Goal: Feedback & Contribution: Submit feedback/report problem

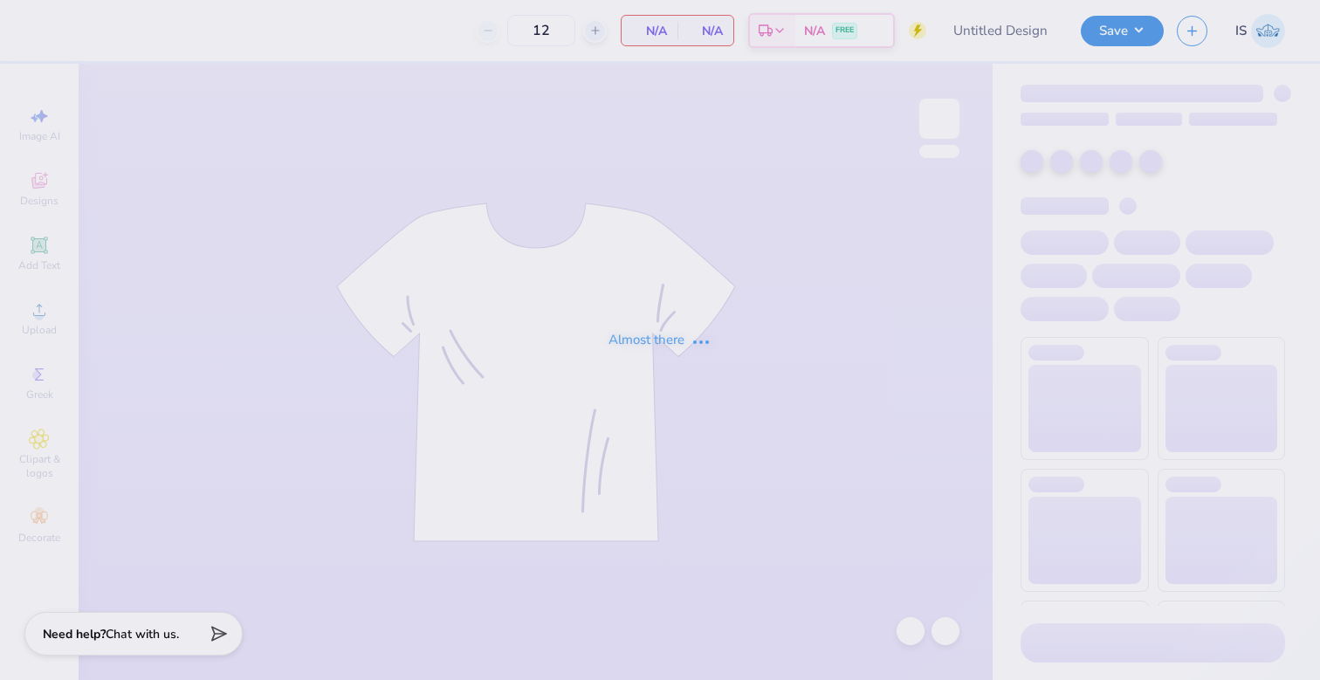
type input "CSA Exec Board Merch 25-26"
type input "31"
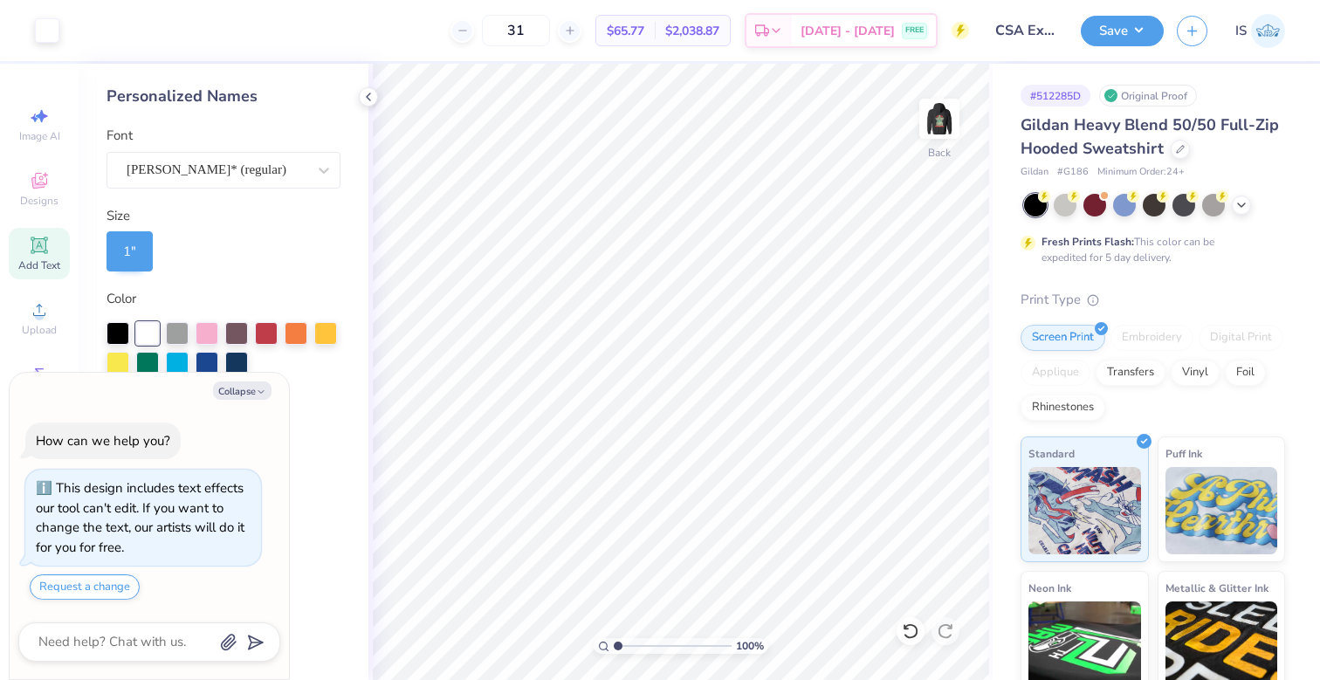
type textarea "x"
click at [465, 31] on line at bounding box center [461, 31] width 7 height 0
click at [576, 27] on icon at bounding box center [570, 30] width 12 height 12
type input "31"
type textarea "x"
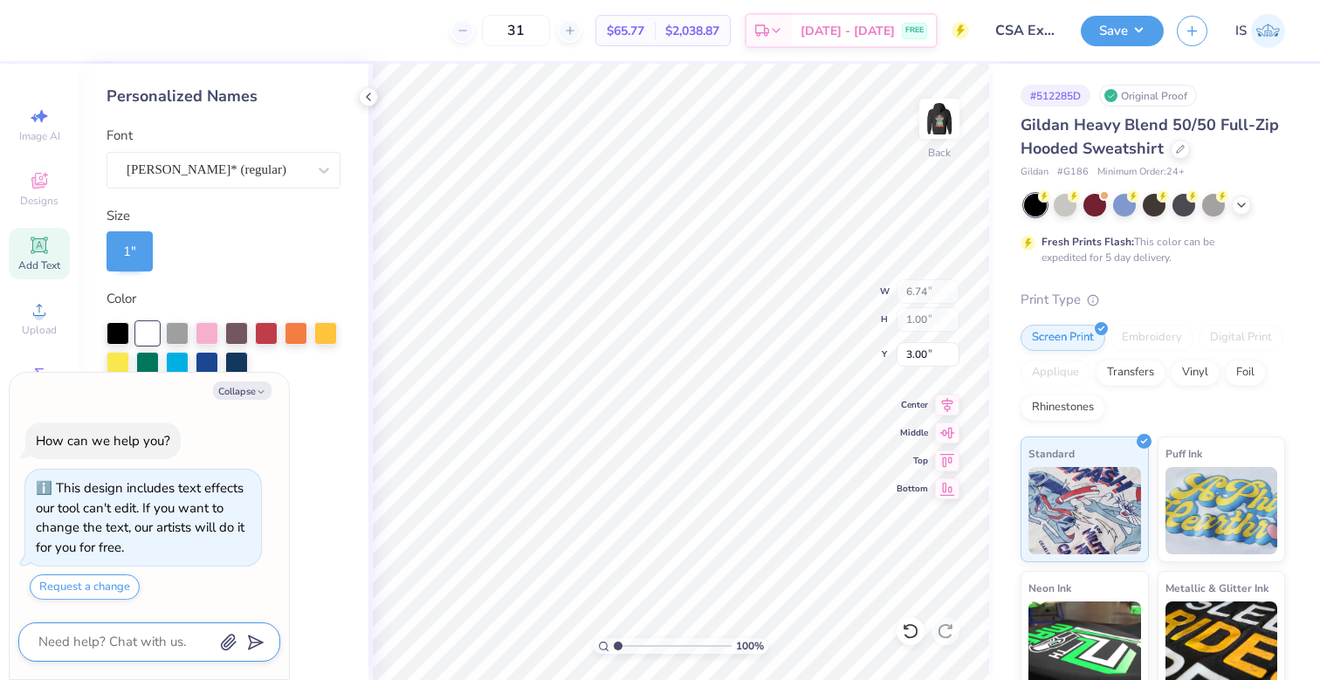
click at [144, 634] on textarea at bounding box center [125, 642] width 177 height 24
type textarea "h"
type textarea "x"
type textarea "ho"
type textarea "x"
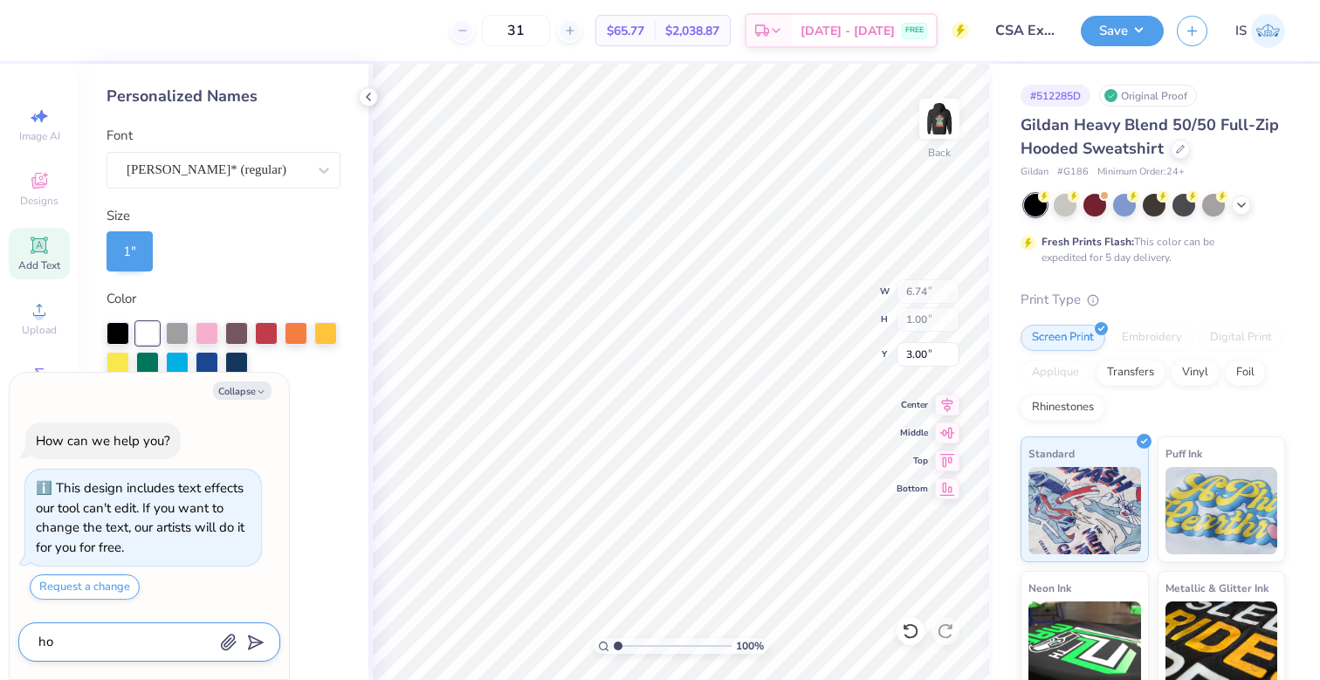
type textarea "how"
type textarea "x"
type textarea "how"
type textarea "x"
type textarea "how d"
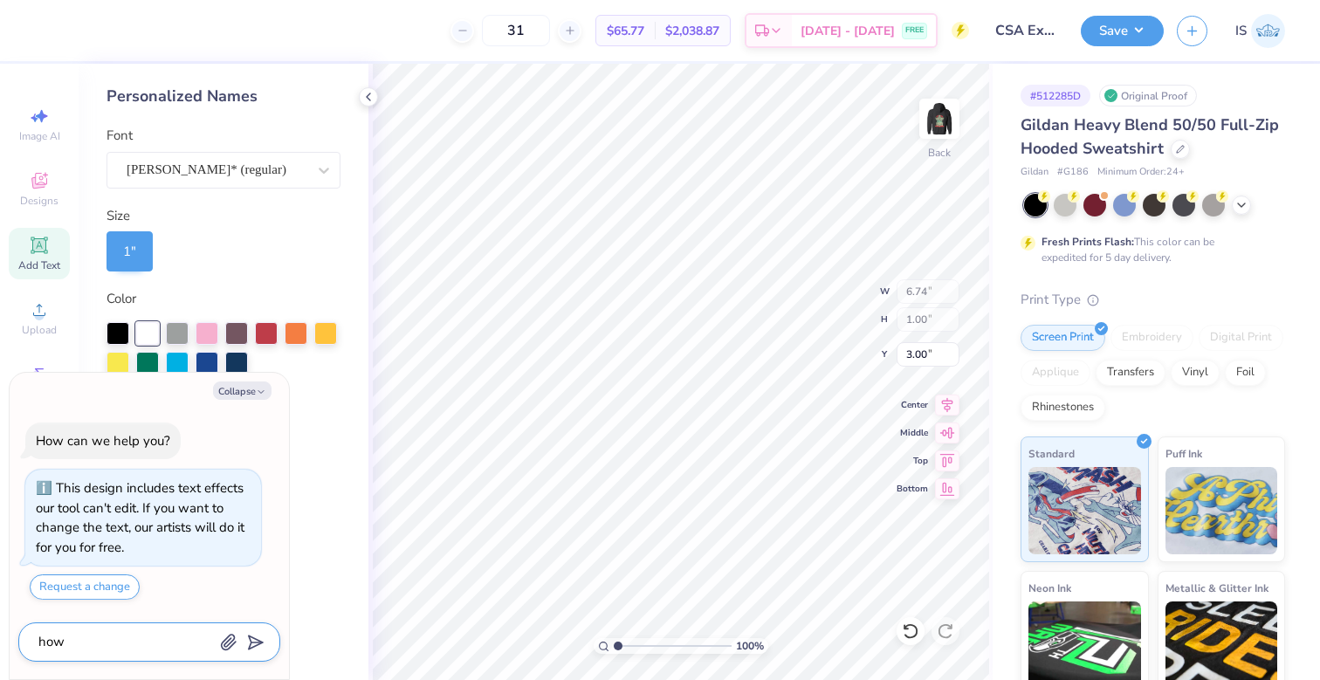
type textarea "x"
type textarea "how do"
type textarea "x"
type textarea "how do"
type textarea "x"
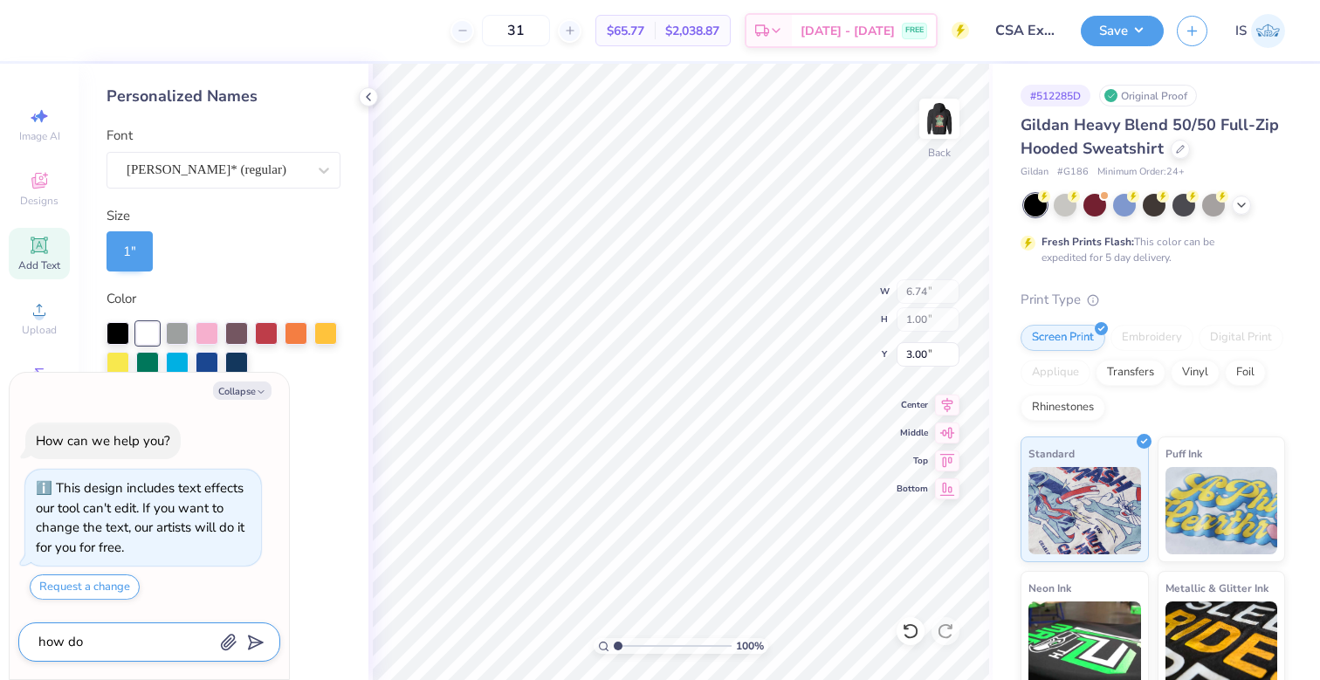
type textarea "how do i"
type textarea "x"
type textarea "how do i"
type textarea "x"
type textarea "how do i m"
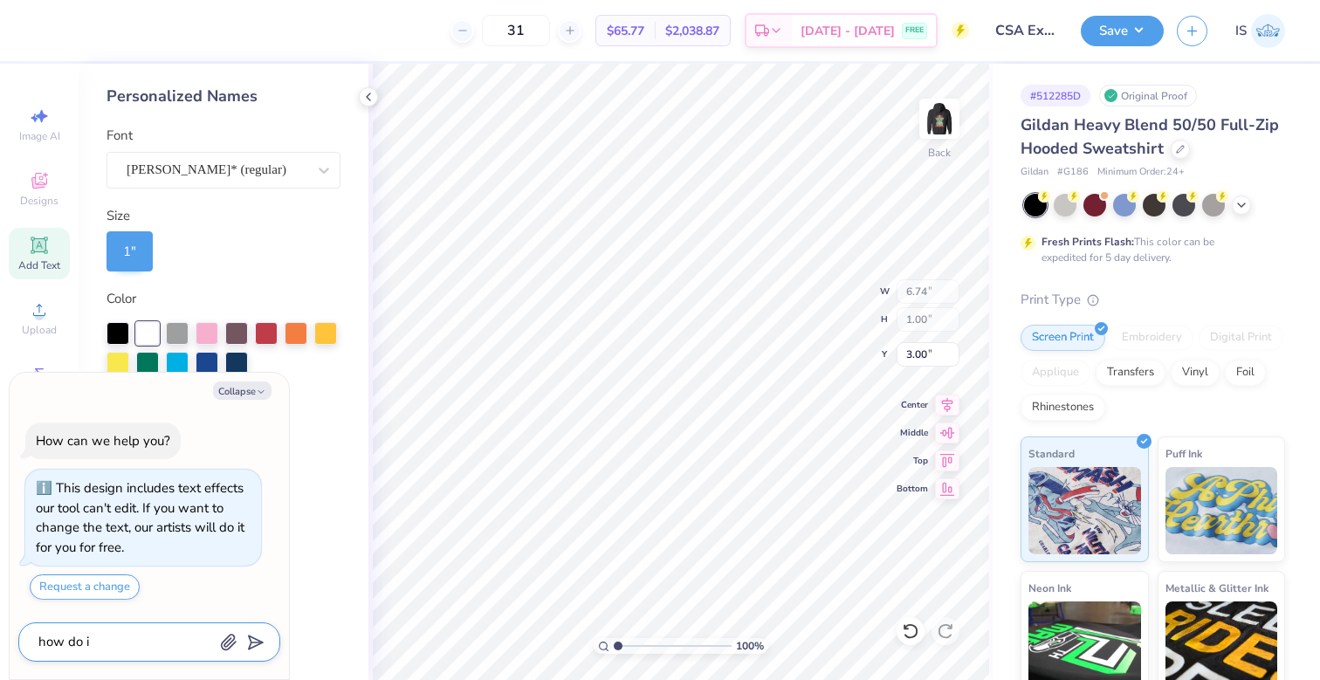
type textarea "x"
type textarea "how do i ma"
type textarea "x"
type textarea "how do i mak"
type textarea "x"
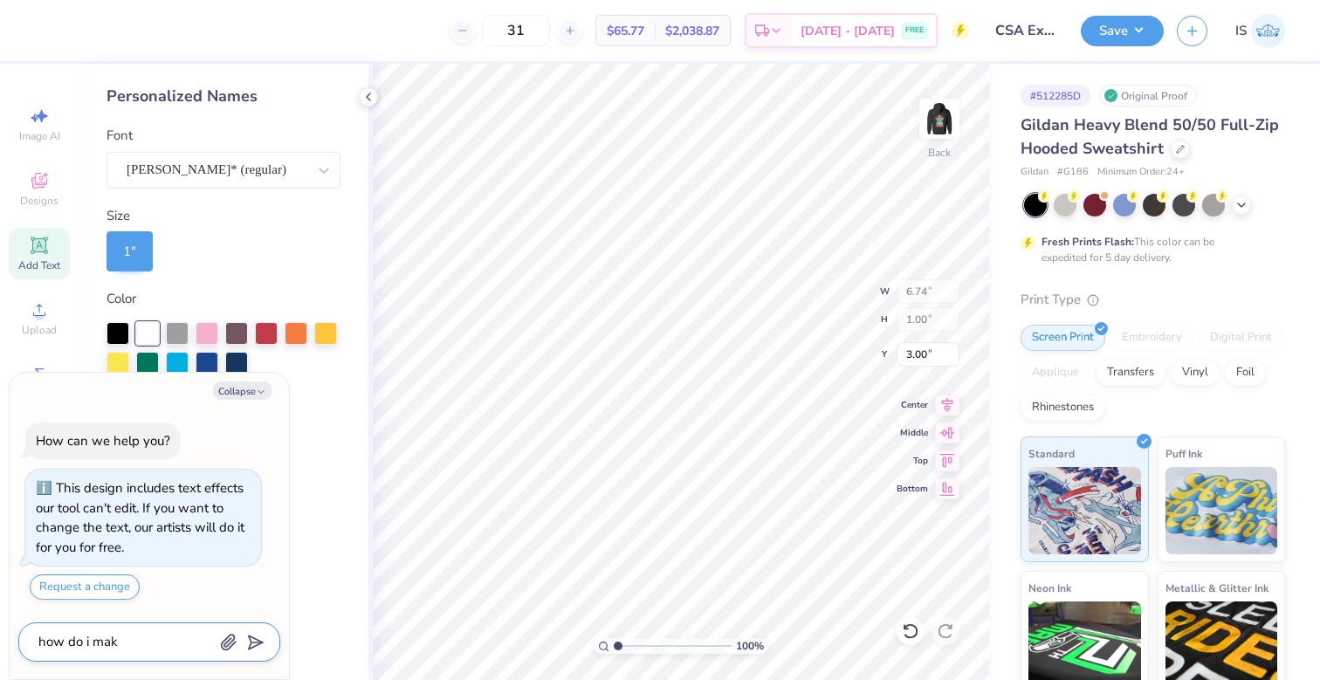
type textarea "how do i make"
type textarea "x"
type textarea "how do i make"
type textarea "x"
type textarea "how do i make t"
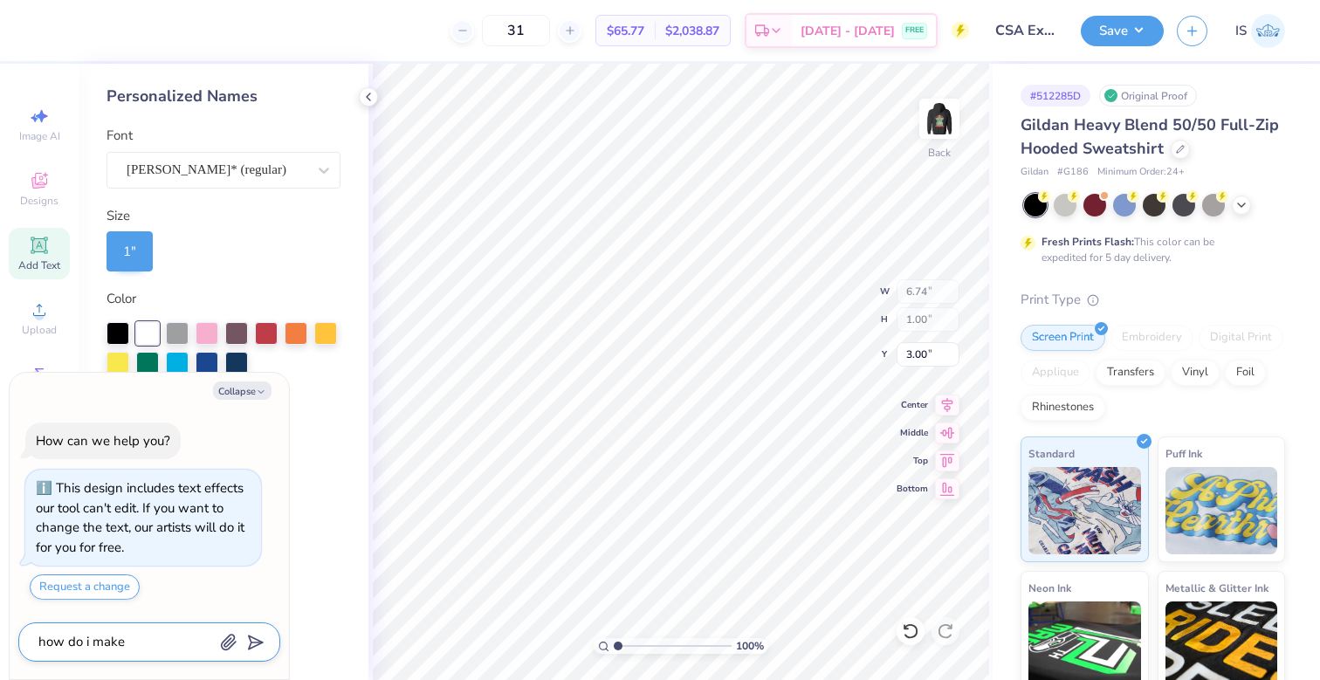
type textarea "x"
type textarea "how do i make th"
type textarea "x"
type textarea "how do i make the"
type textarea "x"
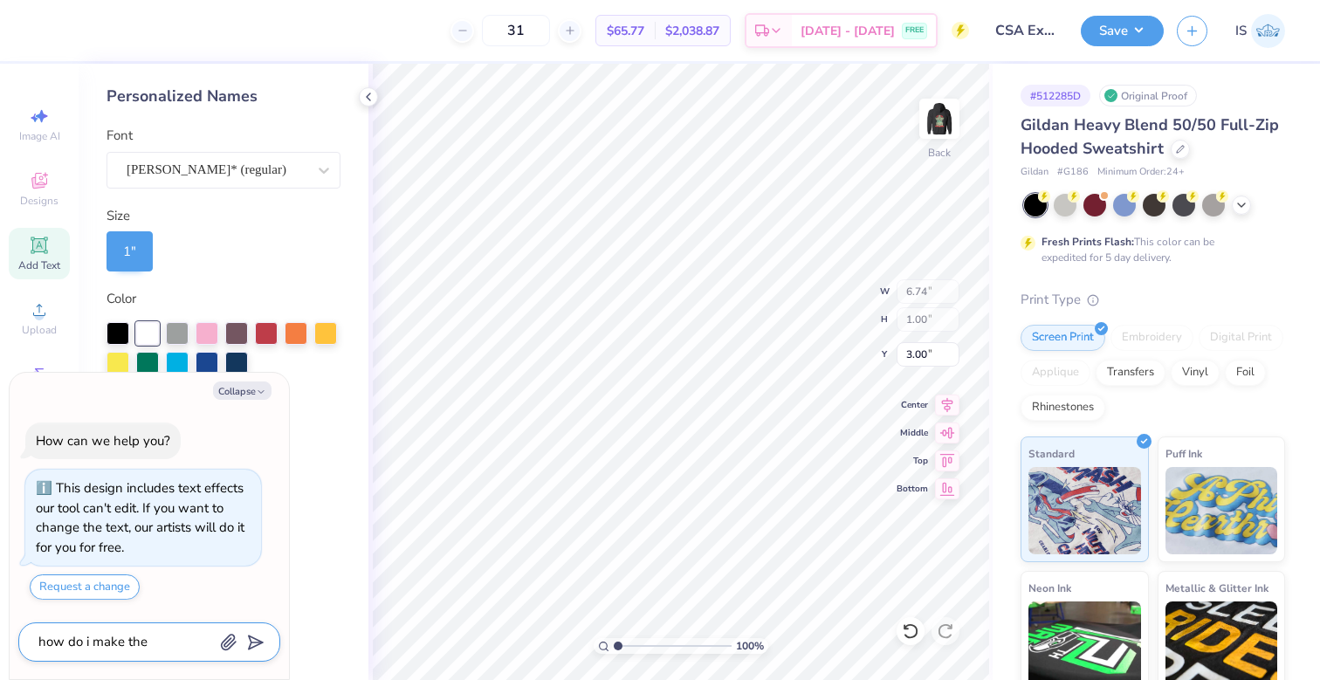
type textarea "how do i make the"
type textarea "x"
type textarea "how do i make the s"
type textarea "x"
type textarea "how do i make the"
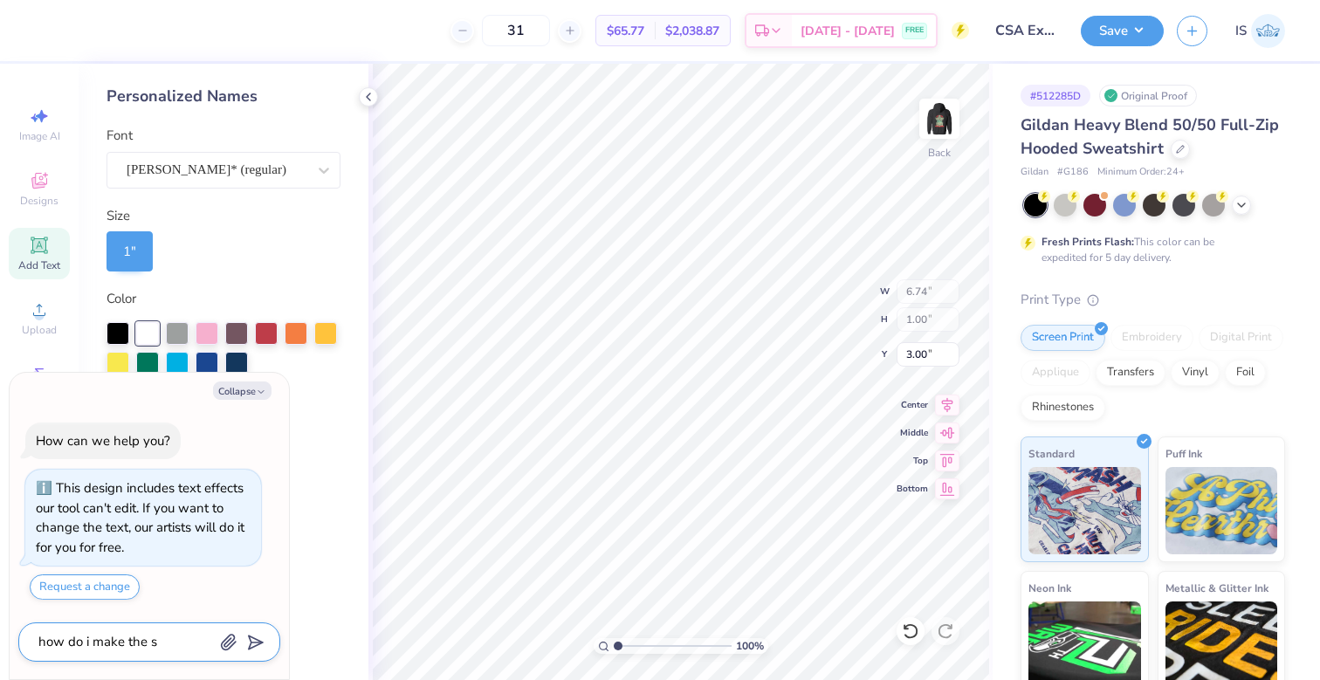
type textarea "x"
type textarea "how do i make the d"
type textarea "x"
type textarea "how do i make the de"
type textarea "x"
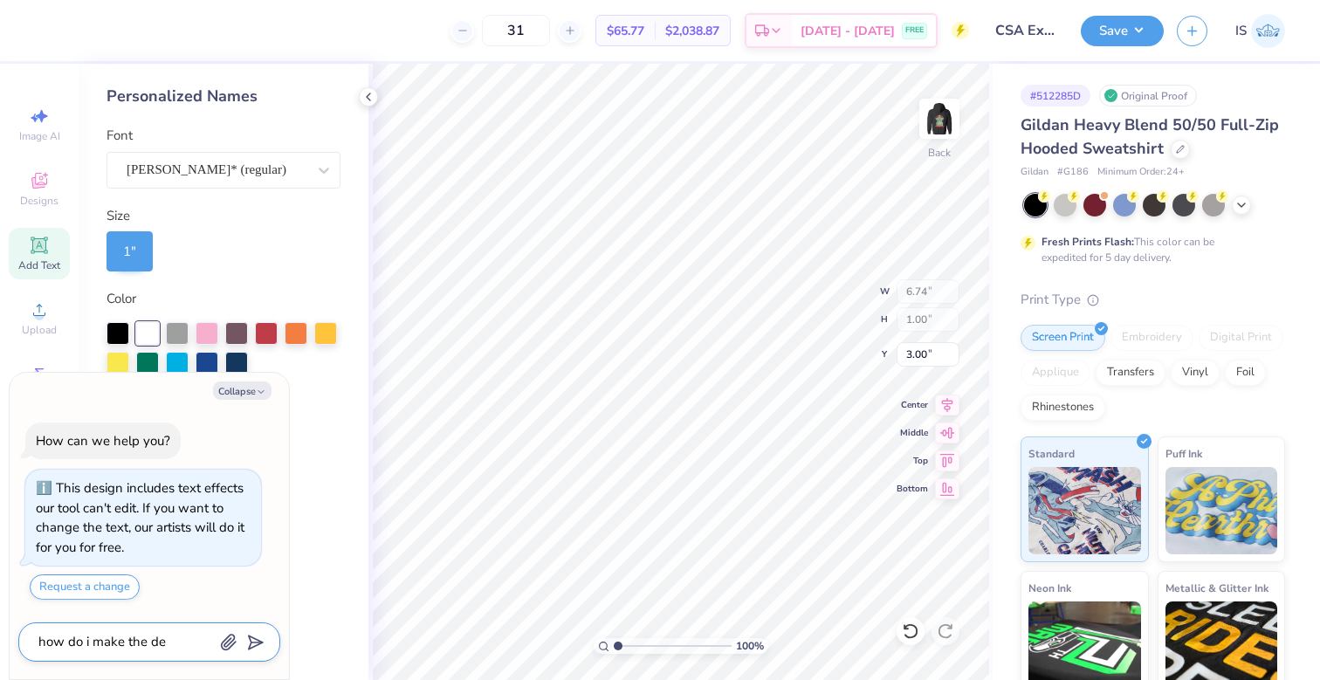
type textarea "how do i make the des"
type textarea "x"
type textarea "how do i make the desi"
type textarea "x"
type textarea "how do i make the des"
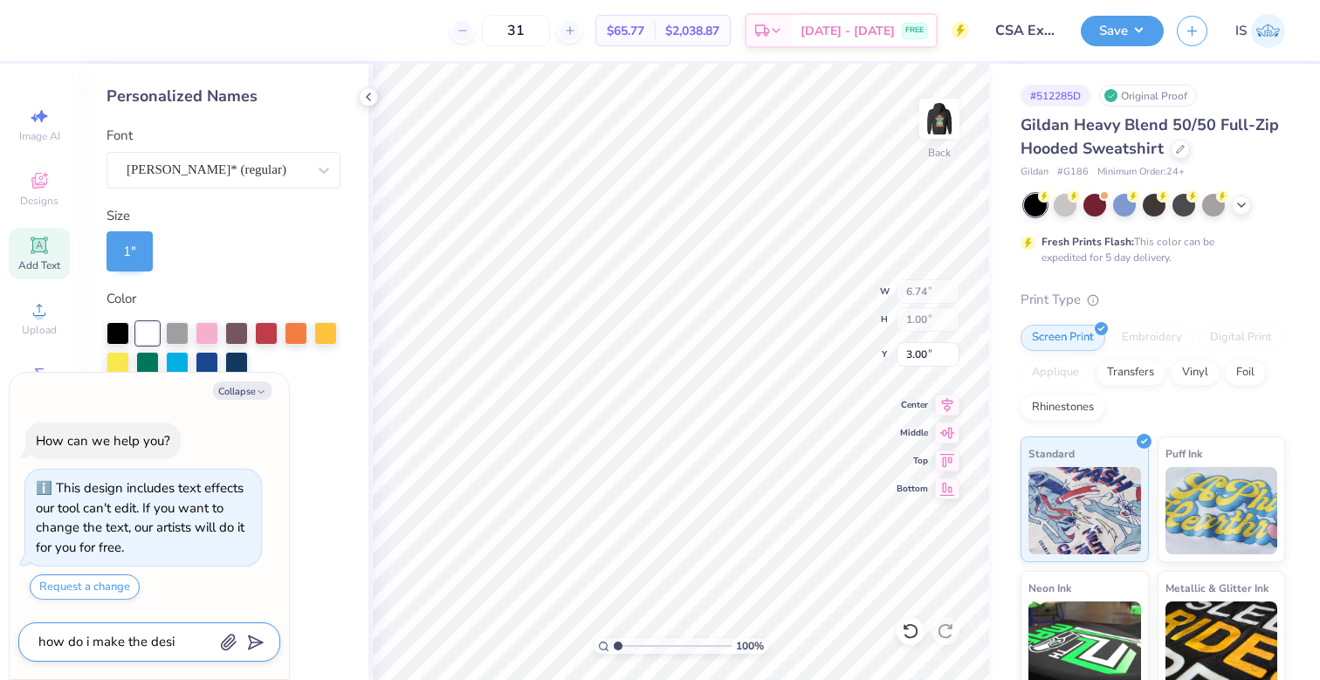
type textarea "x"
type textarea "how do i make the de"
type textarea "x"
type textarea "how do i make the d"
type textarea "x"
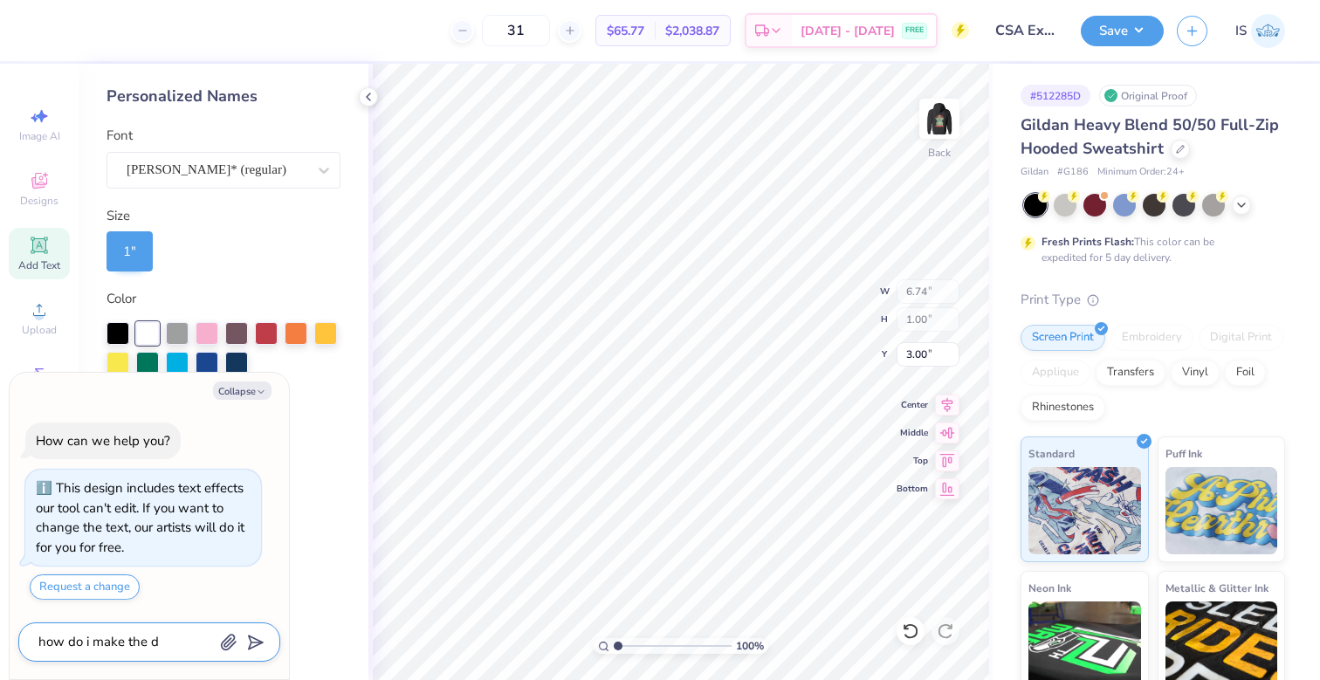
type textarea "how do i make the"
type textarea "x"
type textarea "how do i make the t"
type textarea "x"
type textarea "how do i make the te"
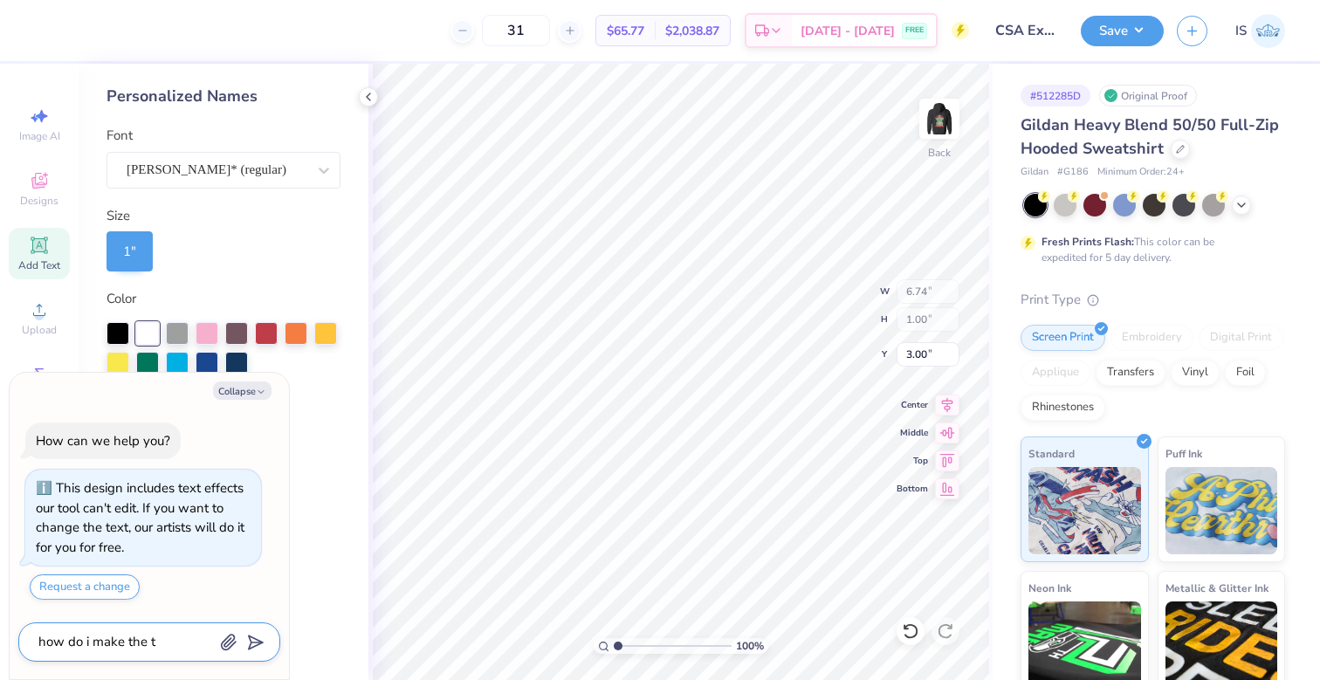
type textarea "x"
type textarea "how do i make the tex"
type textarea "x"
type textarea "how do i make the text"
type textarea "x"
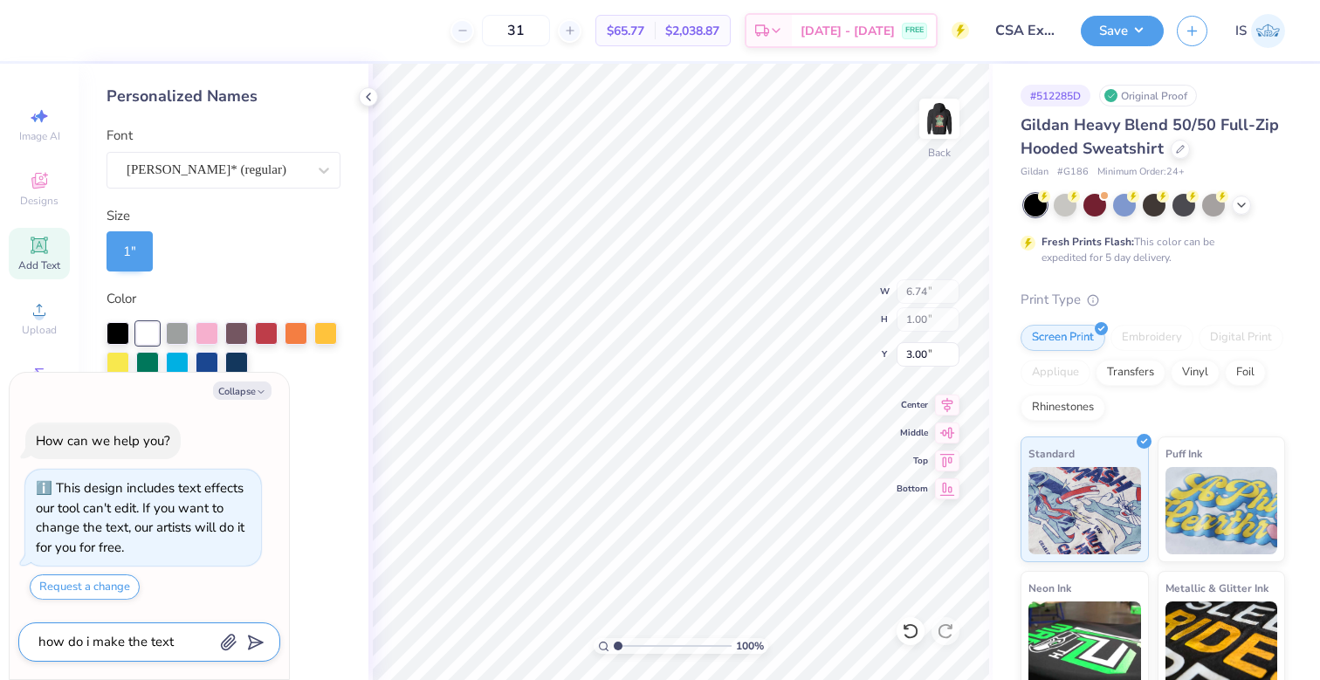
type textarea "how do i make the text"
type textarea "x"
type textarea "how do i make the text o"
type textarea "x"
type textarea "how do i make the text on"
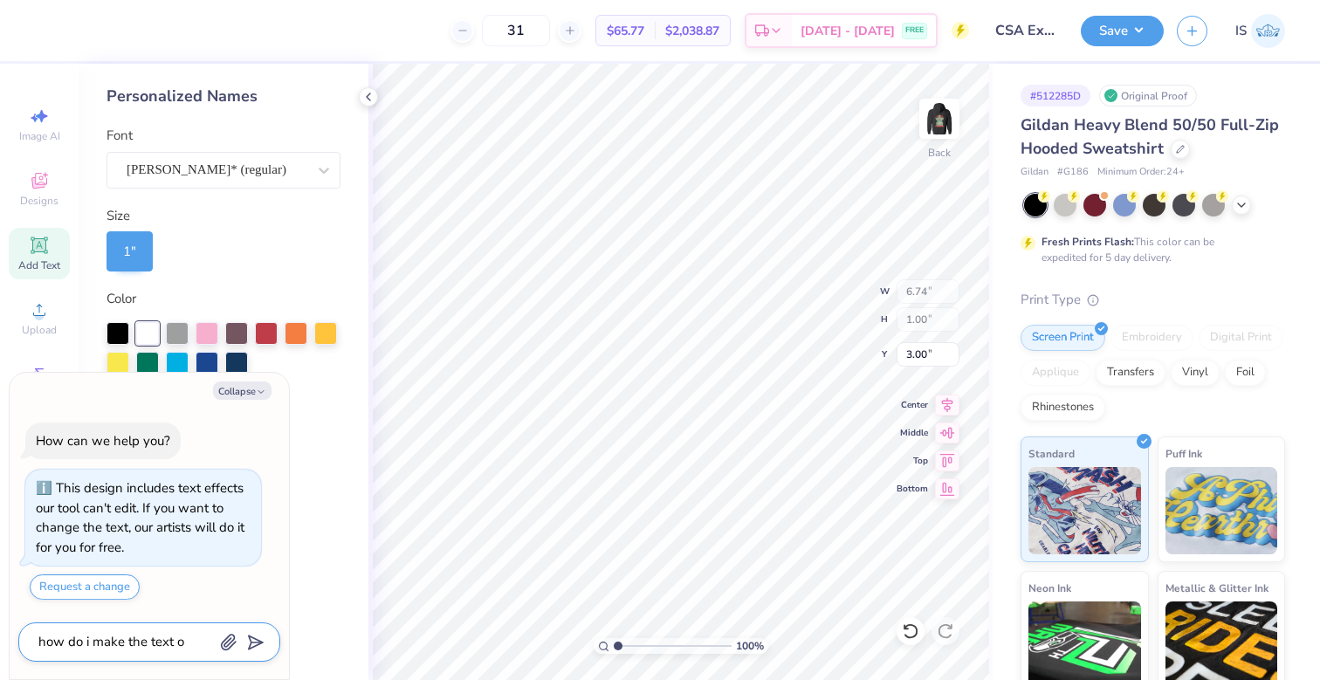
type textarea "x"
type textarea "how do i make the text on"
type textarea "x"
type textarea "how do i make the text on t"
type textarea "x"
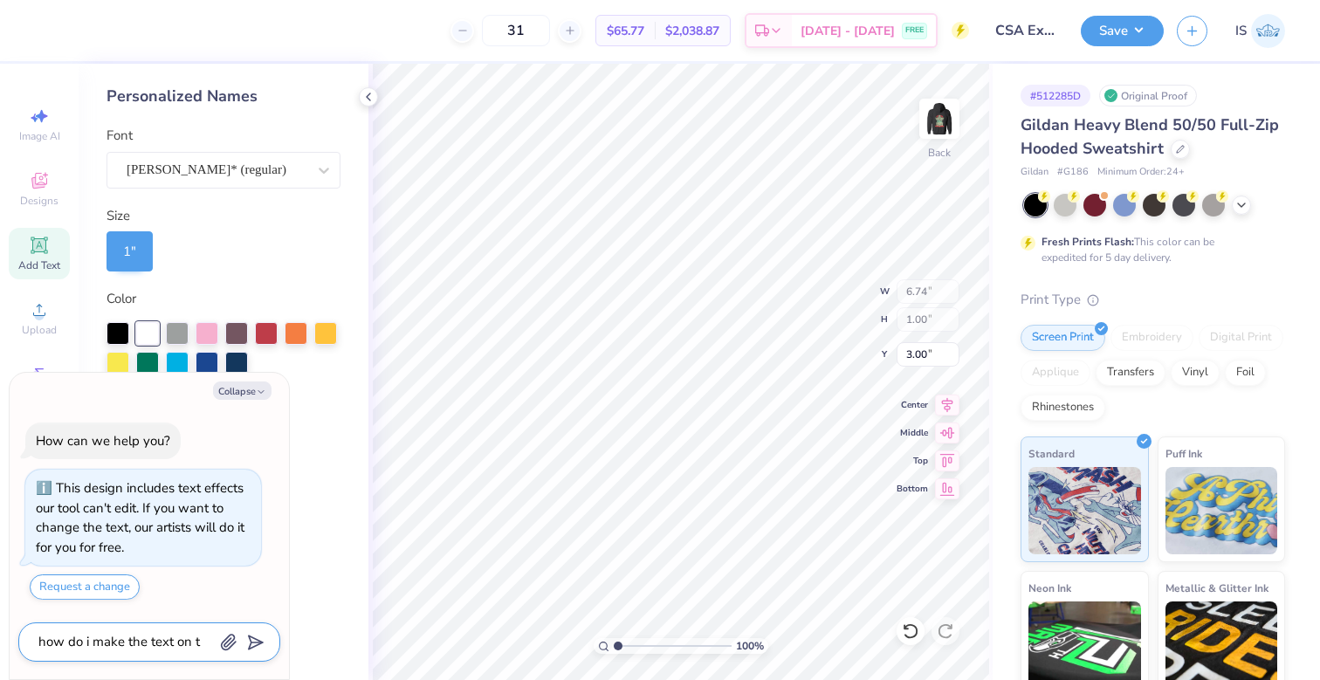
type textarea "how do i make the text on th"
type textarea "x"
type textarea "how do i make the text on the"
type textarea "x"
type textarea "how do i make the text on the"
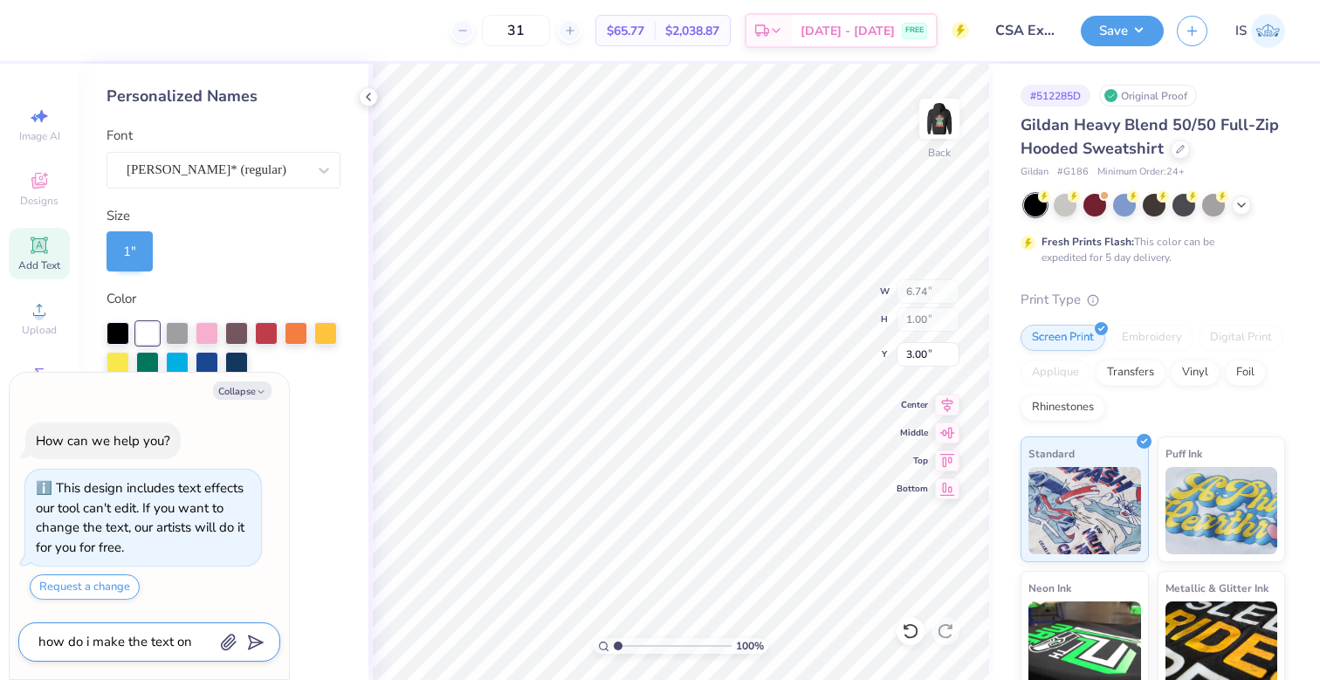
type textarea "x"
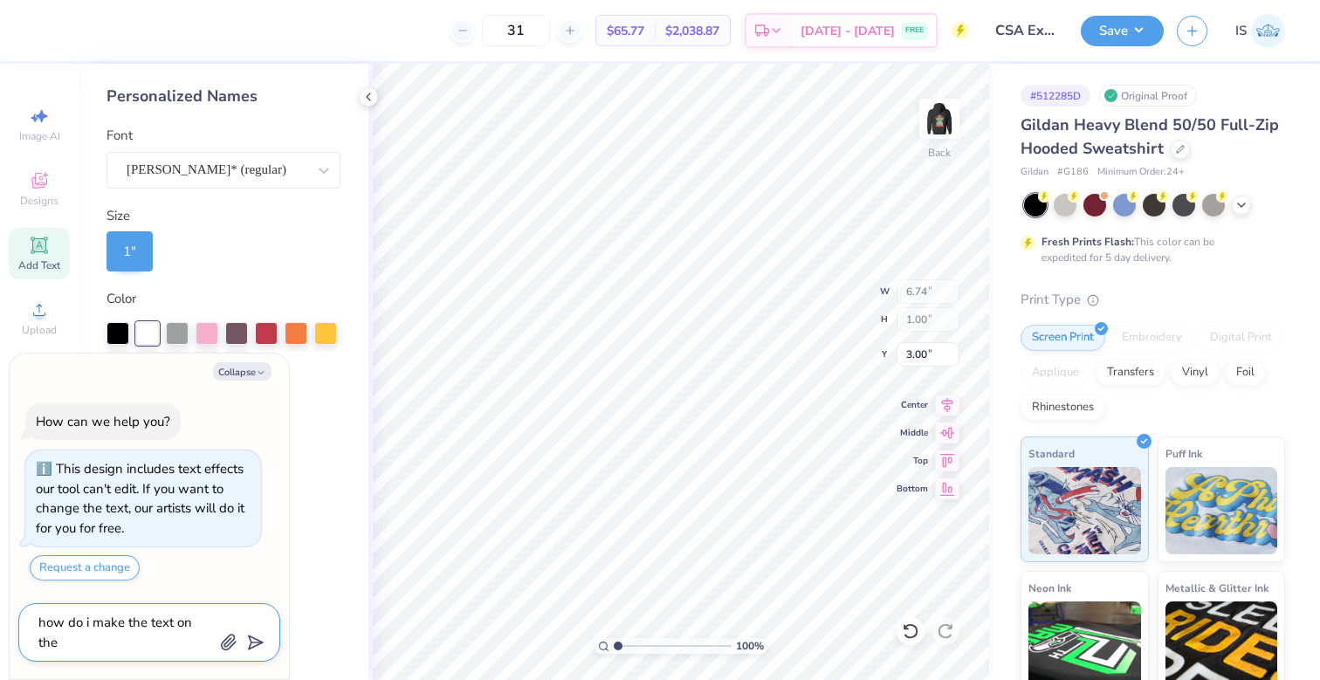
type textarea "how do i make the text on the f"
type textarea "x"
type textarea "how do i make the text on the fr"
type textarea "x"
type textarea "how do i make the text on the fro"
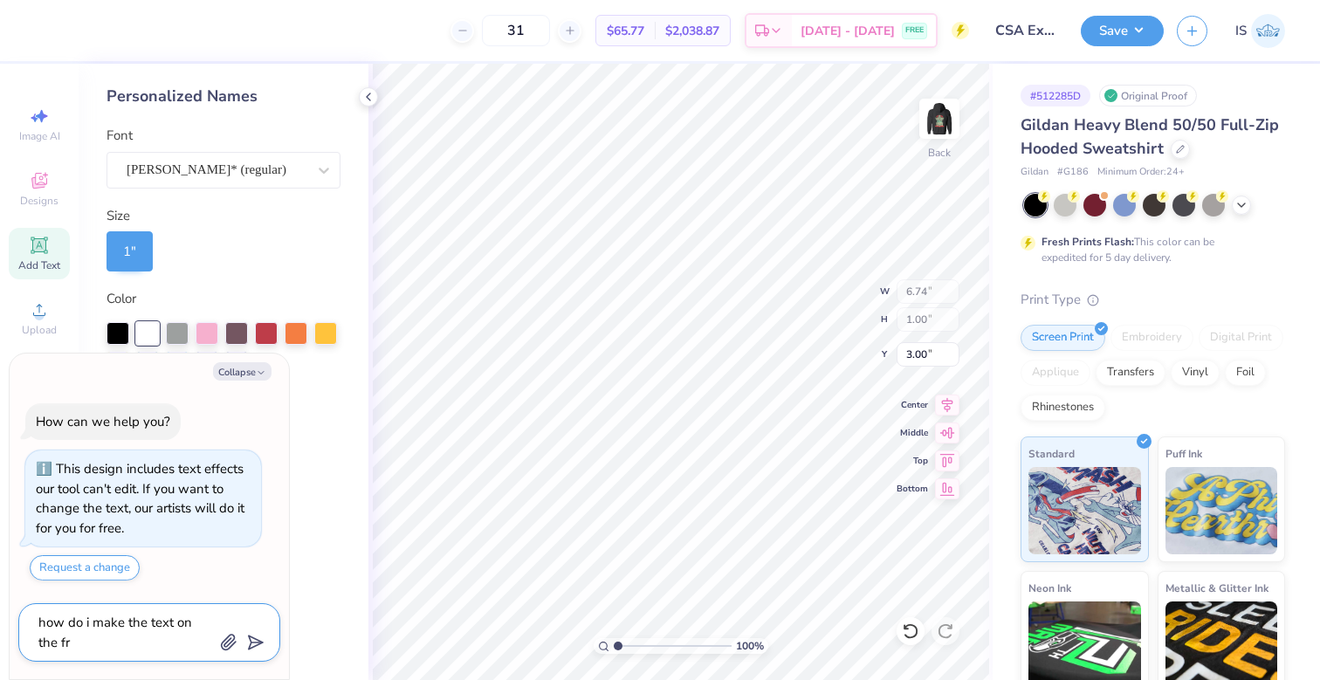
type textarea "x"
type textarea "how do i make the text on the fron"
type textarea "x"
type textarea "how do i make the text on the front"
type textarea "x"
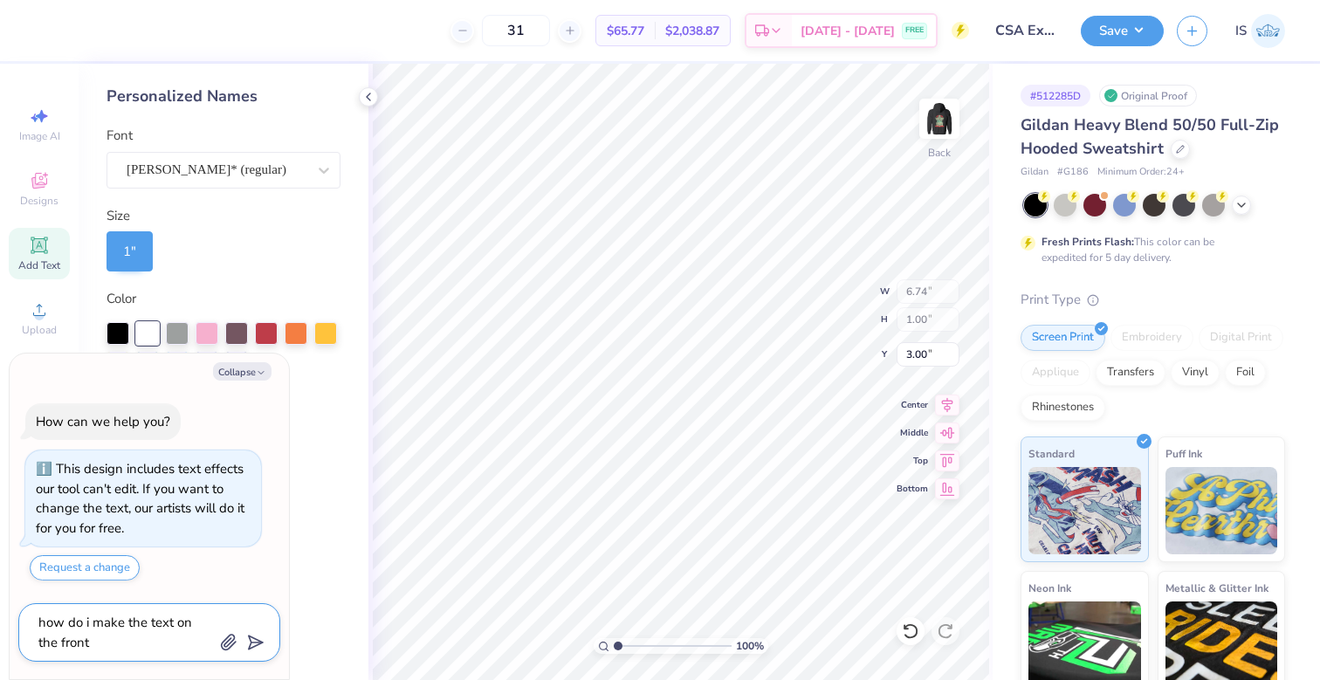
type textarea "how do i make the text on the front"
type textarea "x"
type textarea "how do i make the text on the front a"
type textarea "x"
type textarea "how do i make the text on the front a"
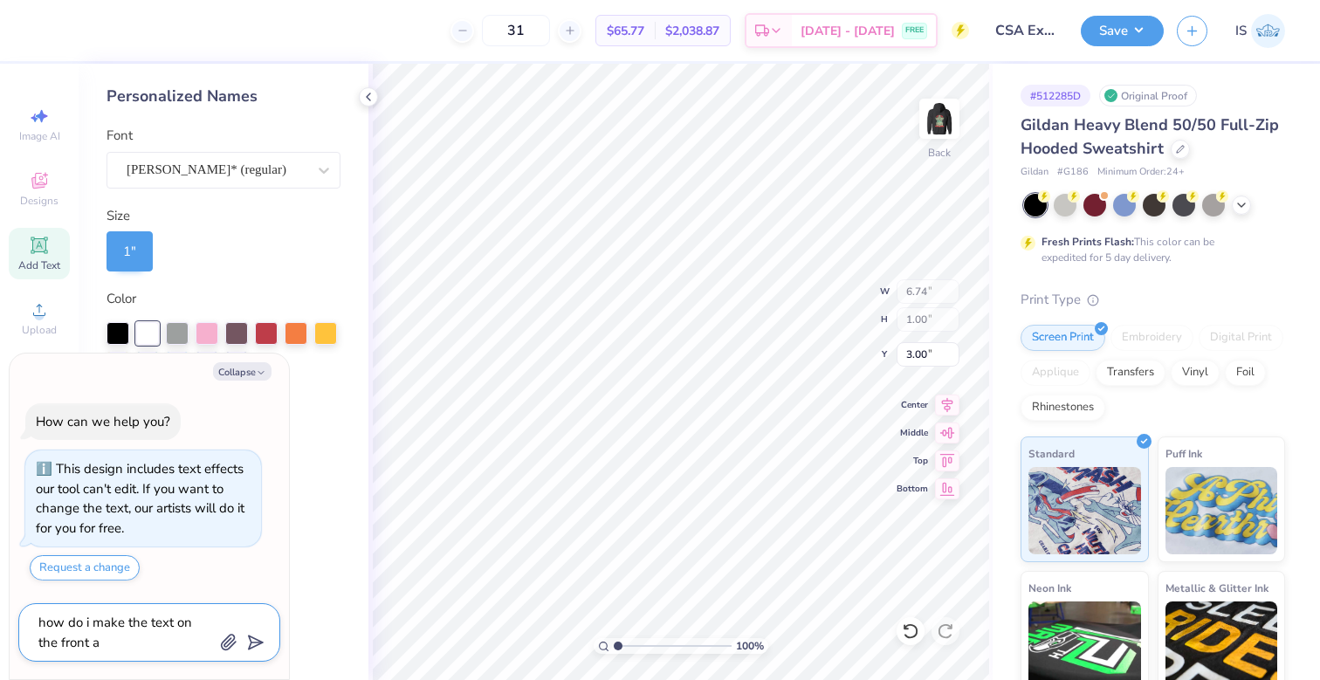
type textarea "x"
type textarea "how do i make the text on the front a l"
type textarea "x"
type textarea "how do i make the text on the front a li"
type textarea "x"
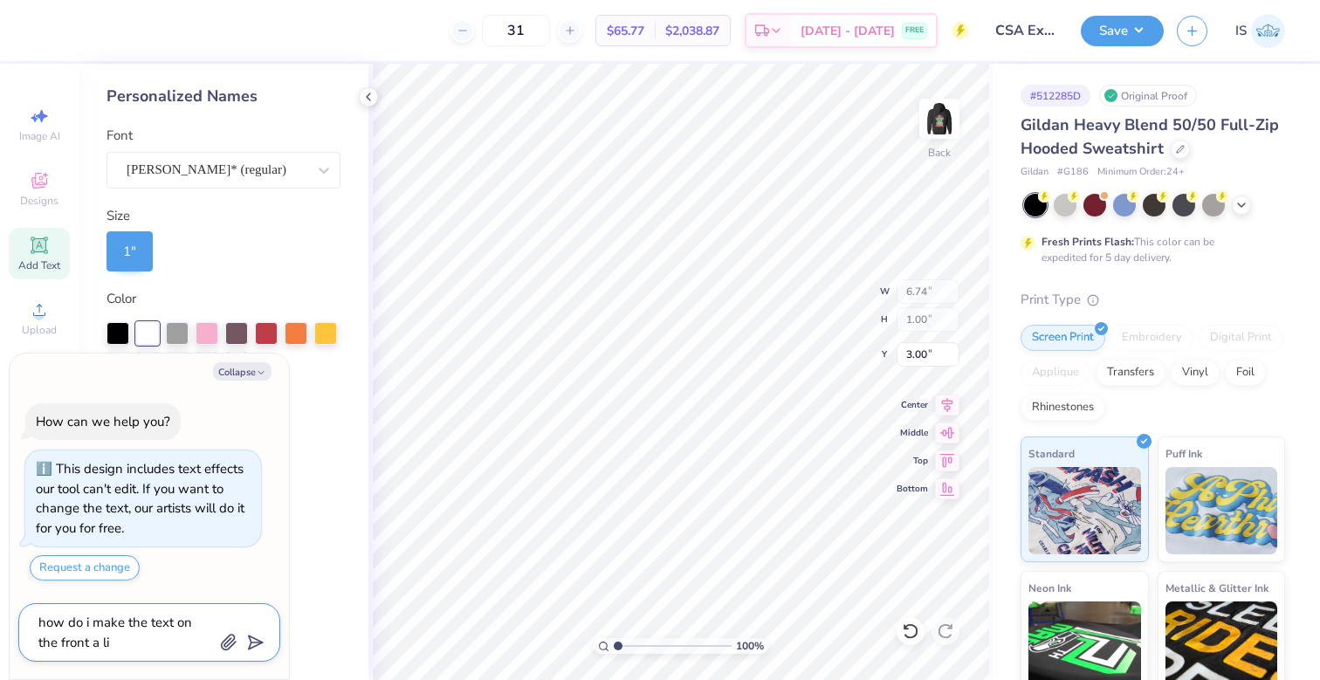
type textarea "how do i make the text on the front a lit"
type textarea "x"
type textarea "how do i make the text on the front a litt"
type textarea "x"
type textarea "how do i make the text on the front a littl"
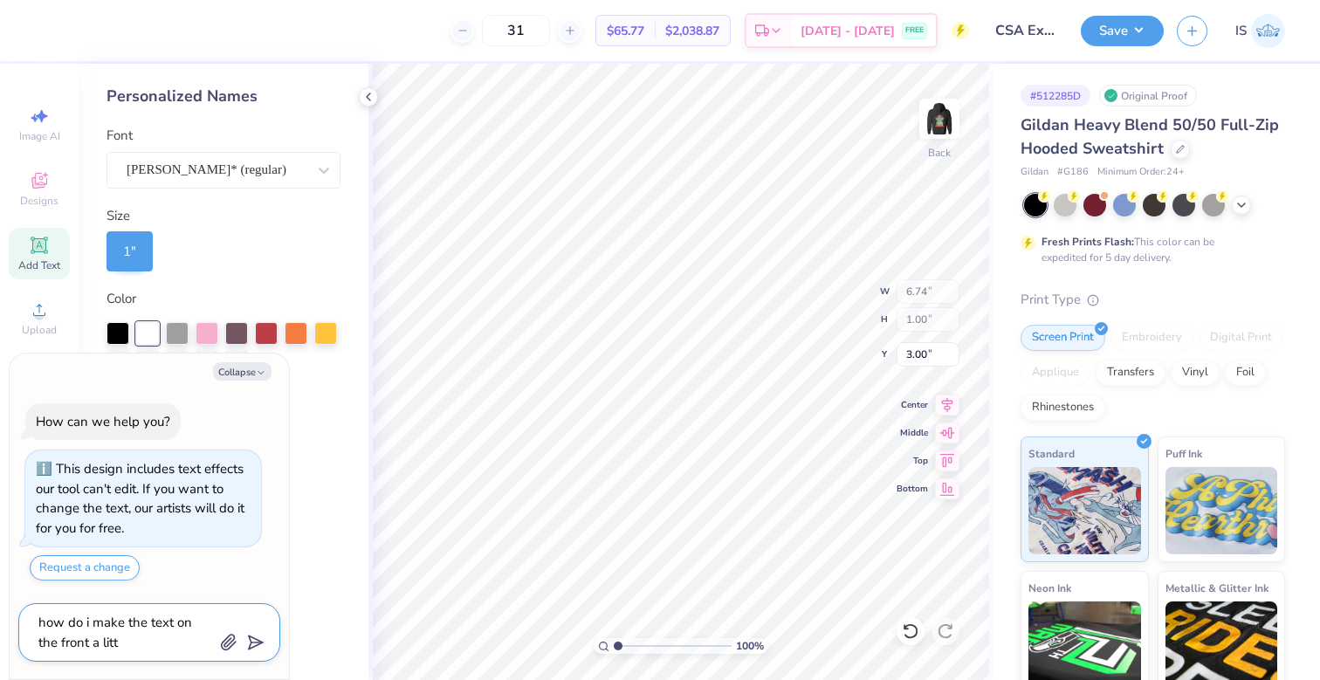
type textarea "x"
type textarea "how do i make the text on the front a little"
type textarea "x"
type textarea "how do i make the text on the front a little"
type textarea "x"
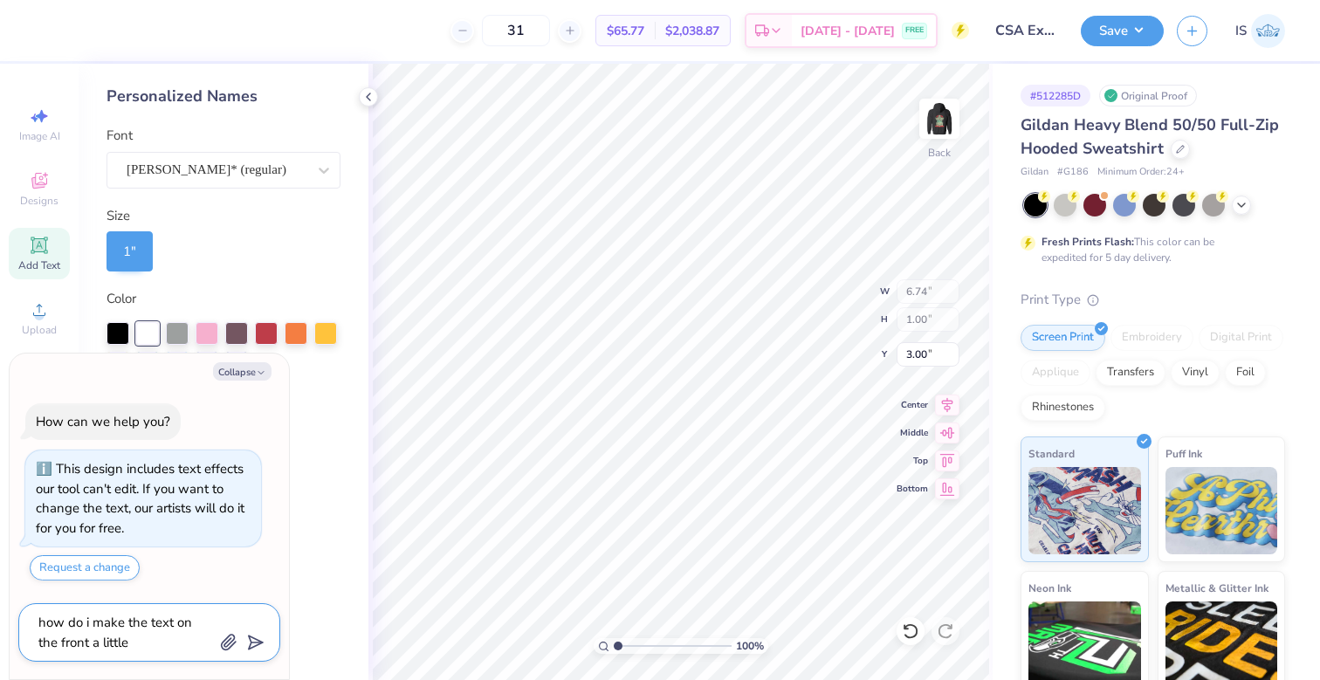
type textarea "how do i make the text on the front a little s"
type textarea "x"
type textarea "how do i make the text on the front a little sm"
type textarea "x"
type textarea "how do i make the text on the front a little sma"
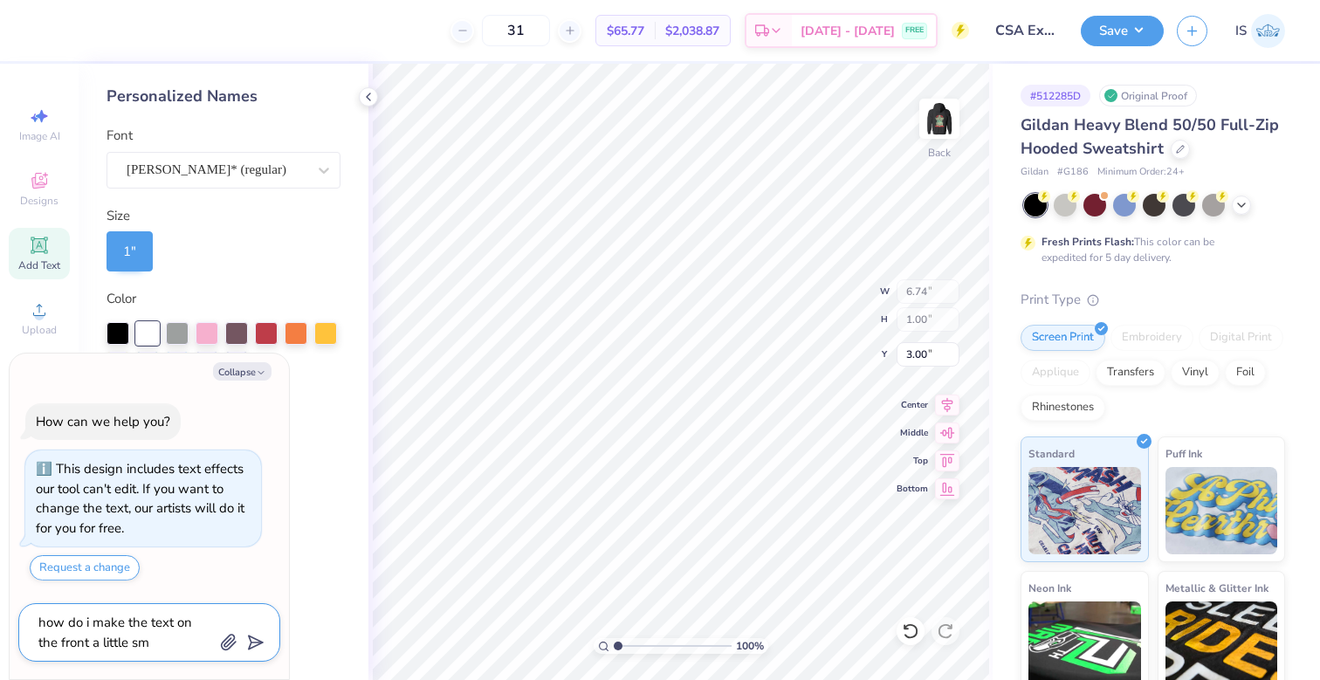
type textarea "x"
type textarea "how do i make the text on the front a little smal"
type textarea "x"
type textarea "how do i make the text on the front a little small"
type textarea "x"
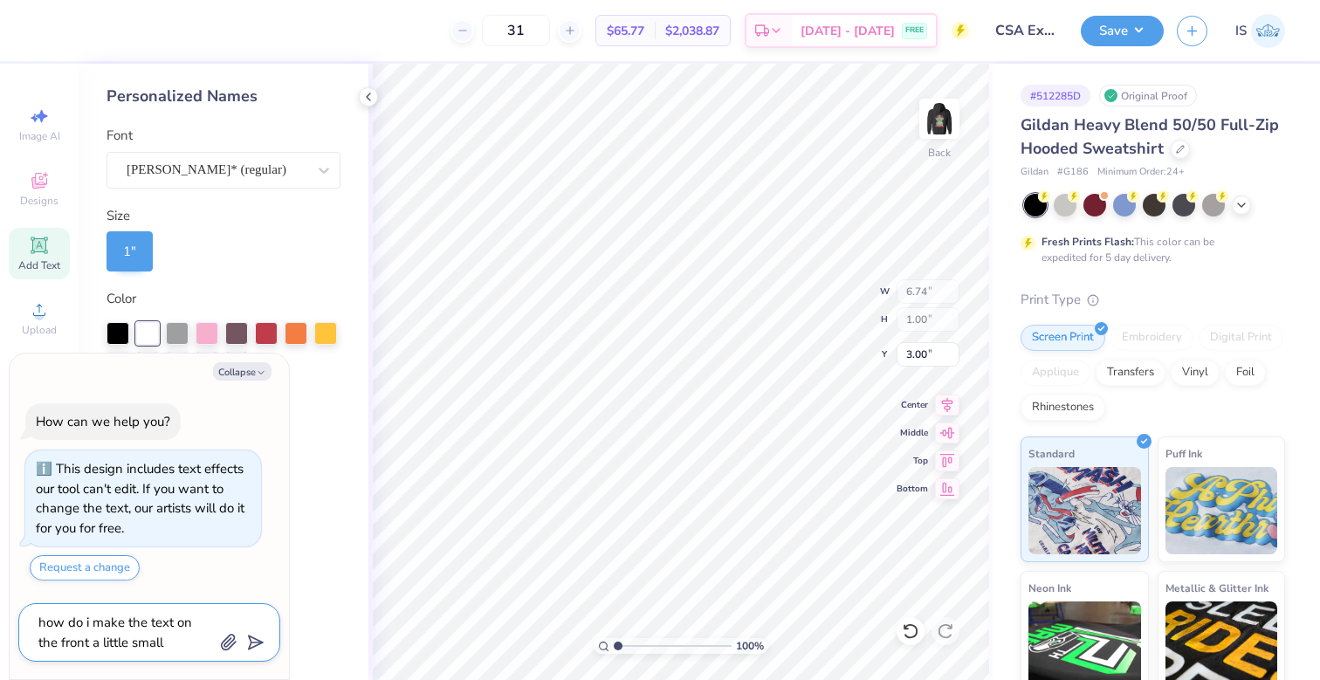
type textarea "how do i make the text on the front a little smalle"
type textarea "x"
type textarea "how do i make the text on the front a little smaller"
type textarea "x"
type textarea "how do i make the text on the front a little smaller"
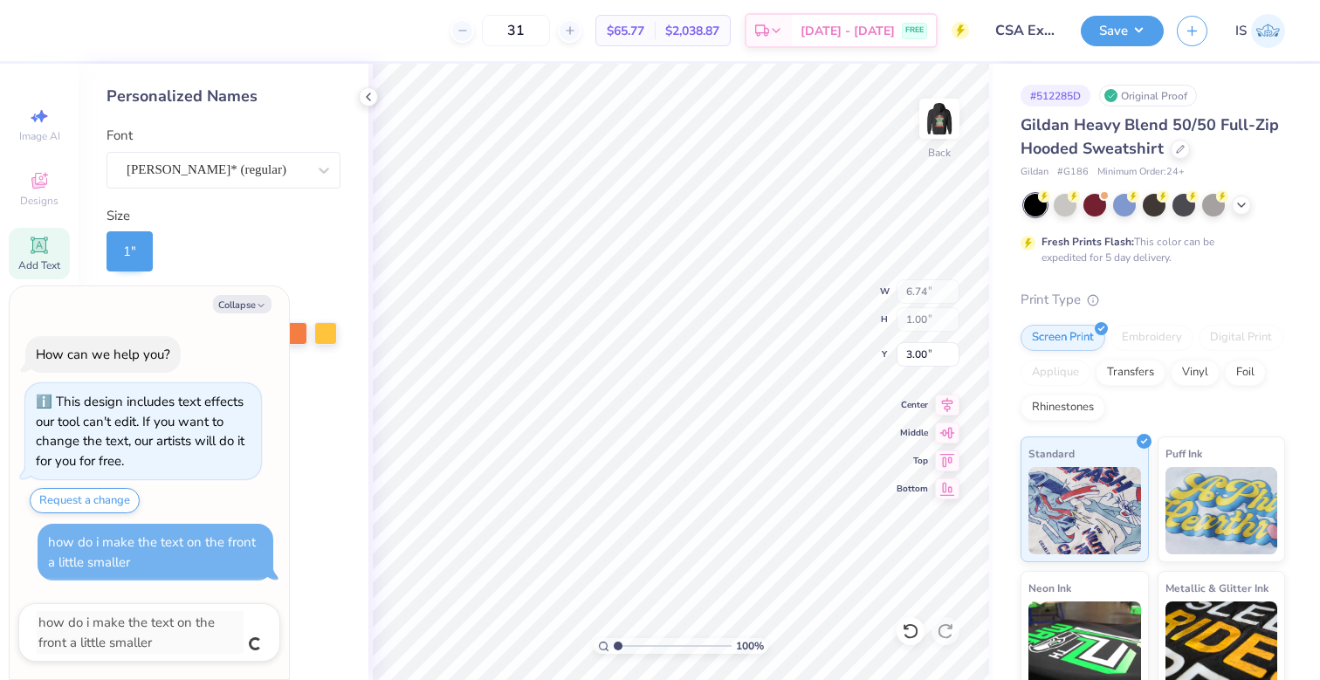
type textarea "x"
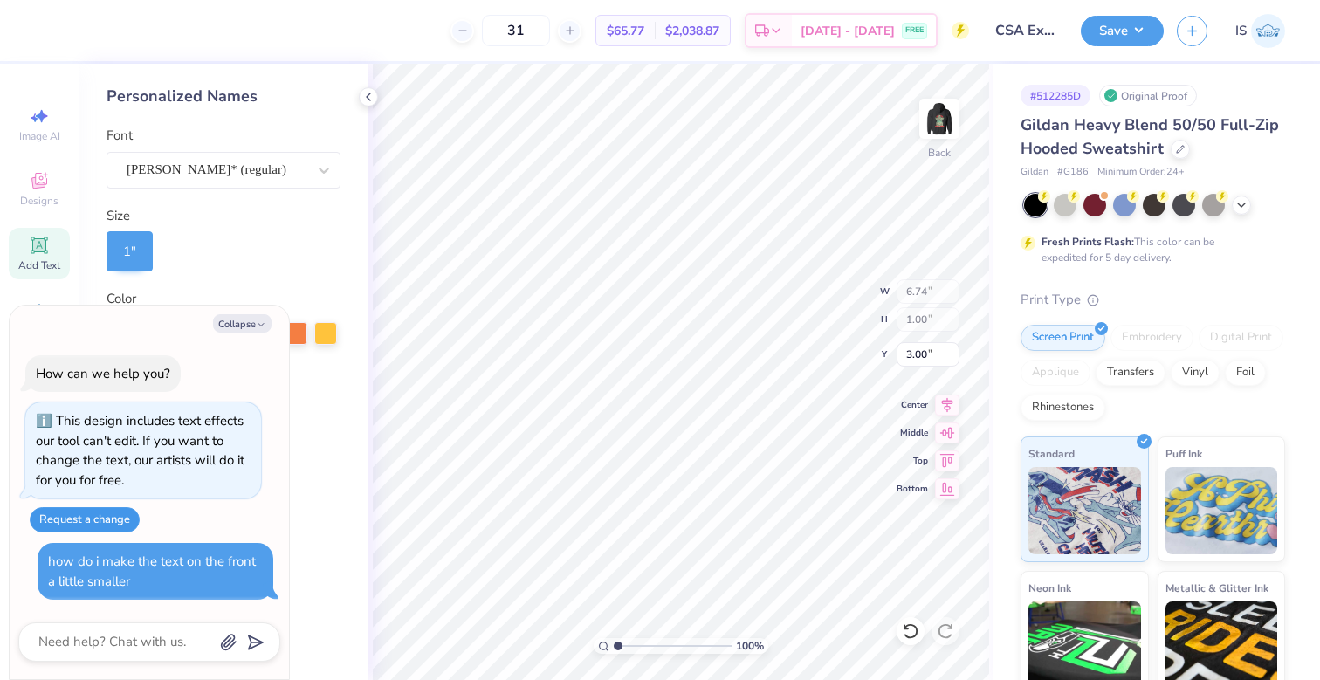
click at [84, 526] on button "Request a change" at bounding box center [85, 519] width 110 height 25
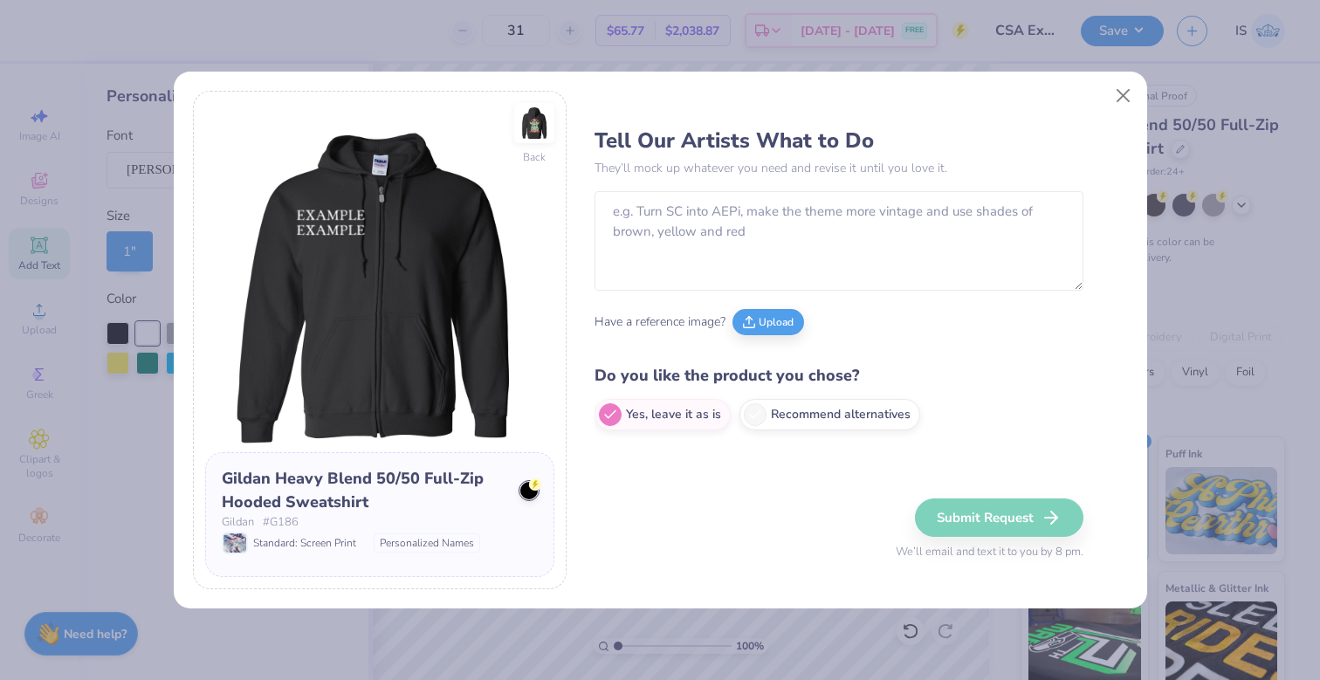
type textarea "x"
click at [762, 211] on textarea at bounding box center [839, 241] width 489 height 100
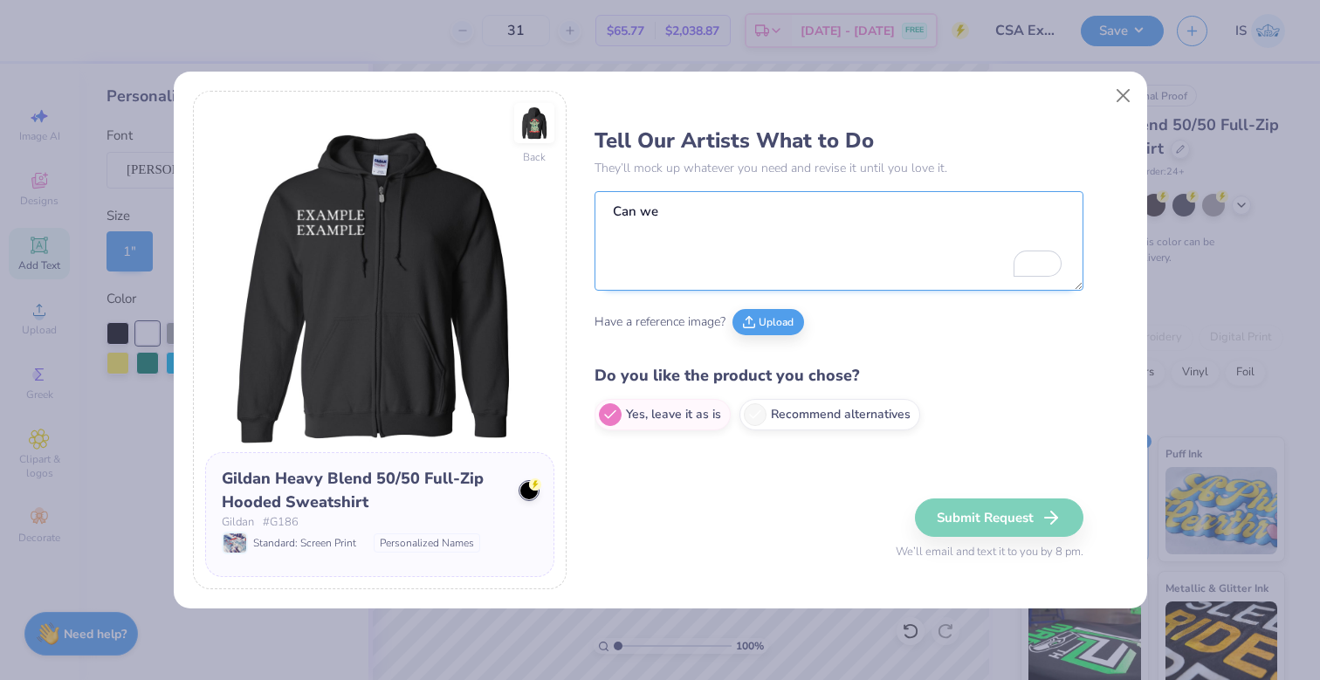
click at [697, 210] on textarea "Can we" at bounding box center [839, 241] width 489 height 100
click at [669, 217] on textarea "Can we" at bounding box center [839, 241] width 489 height 100
click at [863, 334] on div "Have a reference image? Upload" at bounding box center [839, 322] width 489 height 48
click at [696, 221] on textarea "Can we" at bounding box center [825, 241] width 461 height 100
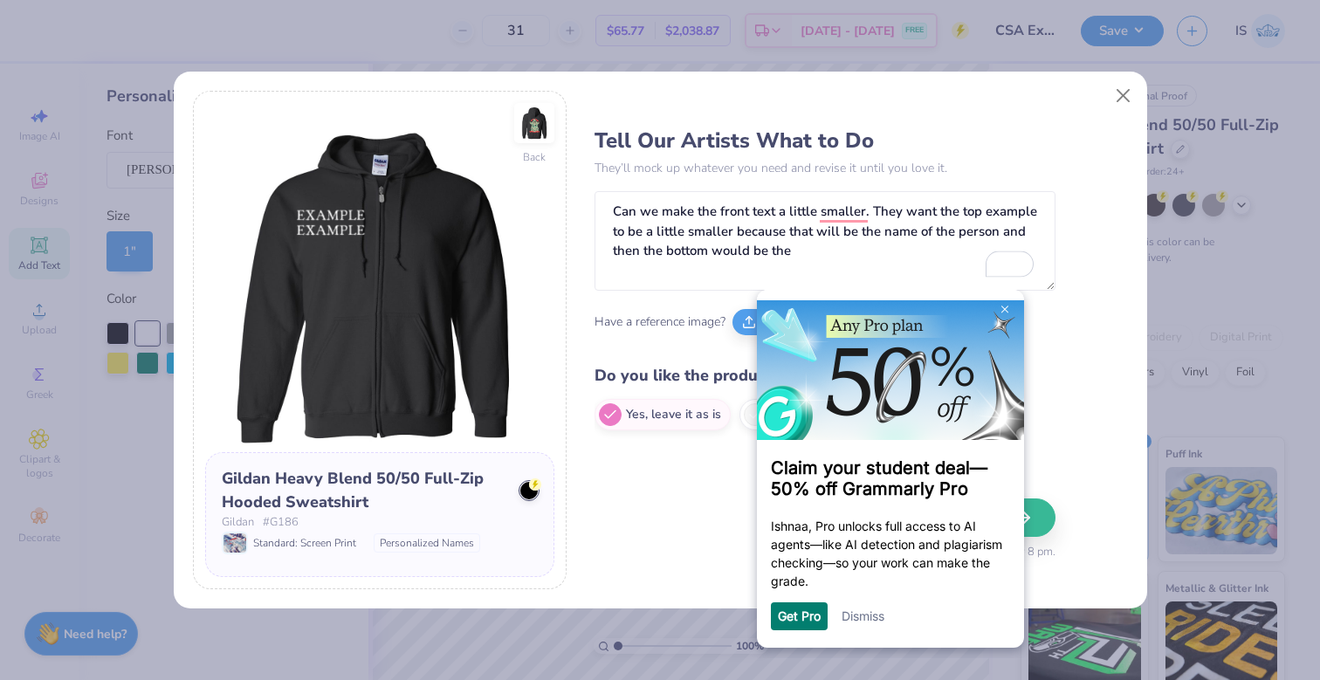
click at [864, 623] on link "Dismiss" at bounding box center [863, 616] width 43 height 15
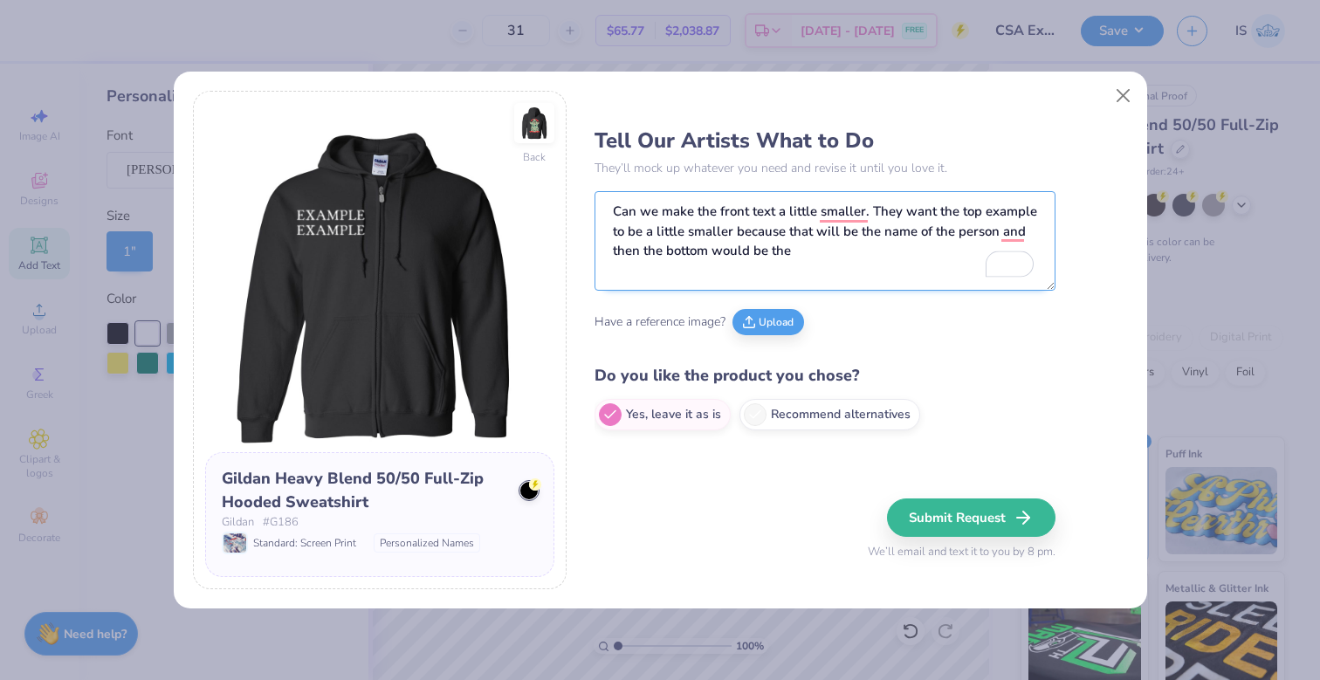
click at [825, 254] on textarea "Can we make the front text a little smaller. They want the top example to be a …" at bounding box center [825, 241] width 461 height 100
type textarea "Can we make the front text a little smaller. They want the top example to be a …"
type textarea "x"
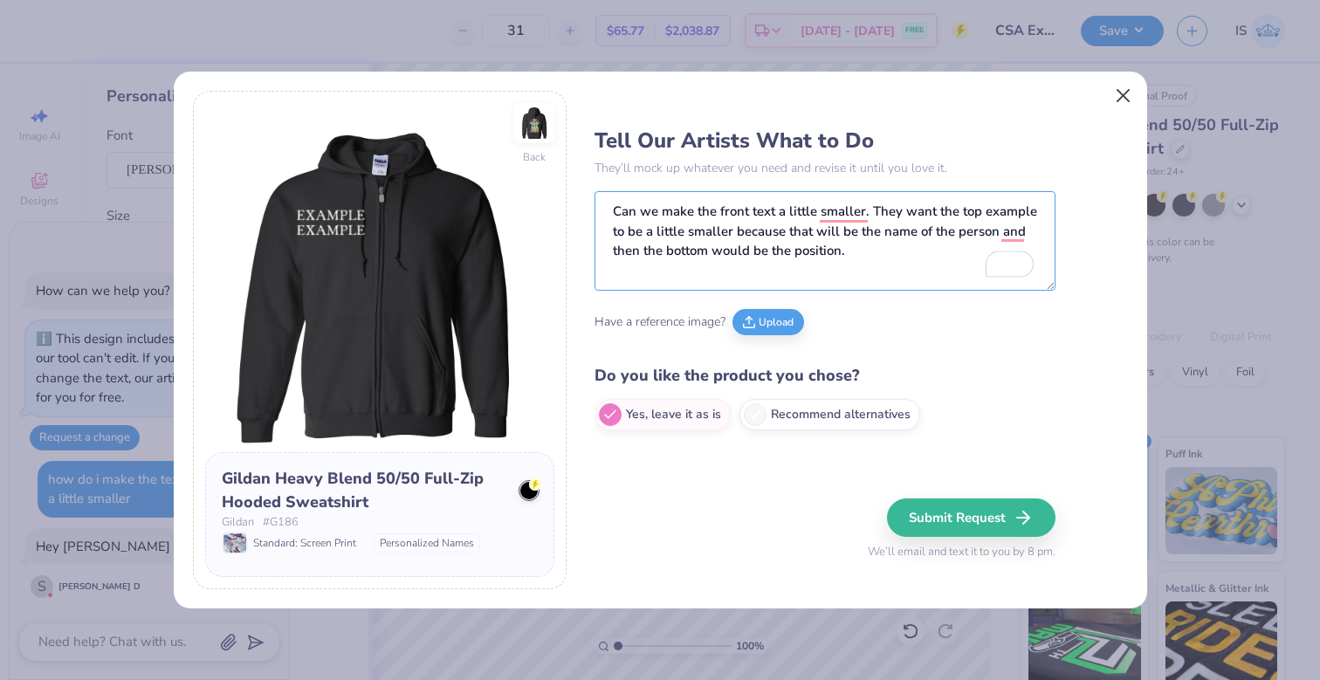
type textarea "Can we make the front text a little smaller. They want the top example to be a …"
click at [1118, 93] on button "Close" at bounding box center [1122, 95] width 33 height 33
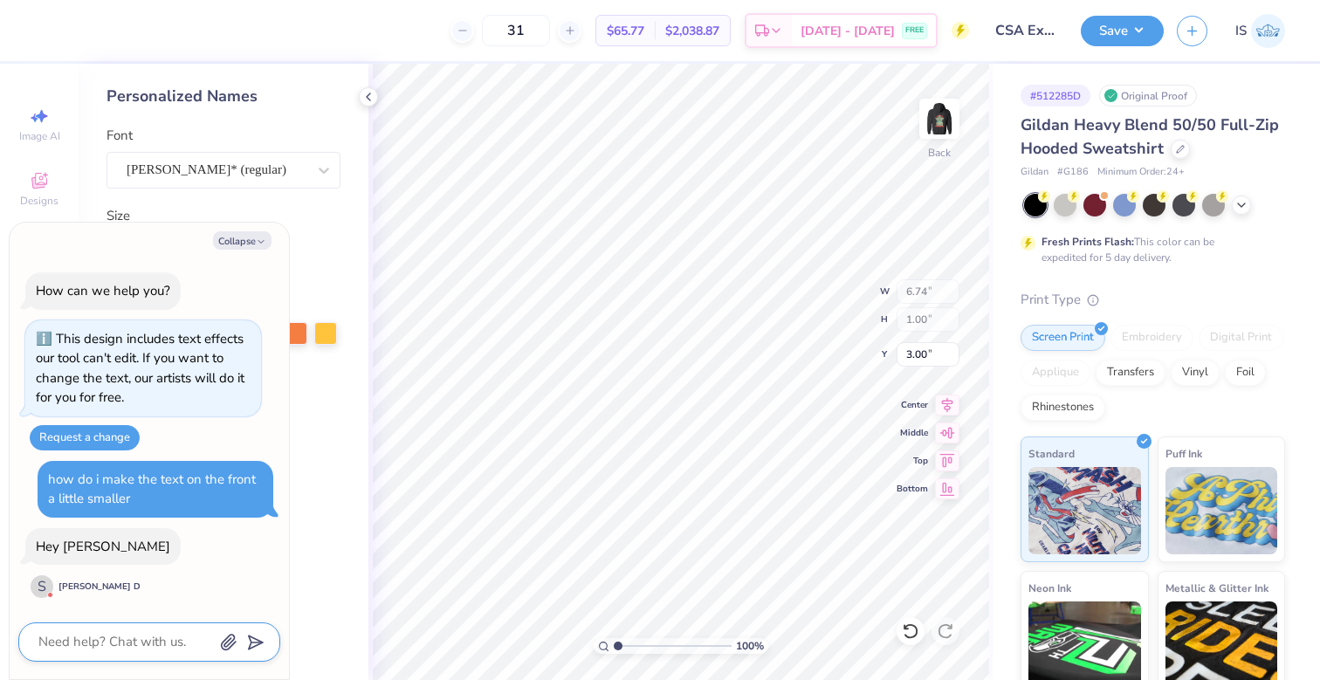
click at [101, 638] on textarea at bounding box center [125, 642] width 177 height 24
type textarea "x"
type textarea "H"
type textarea "x"
type textarea "Hi"
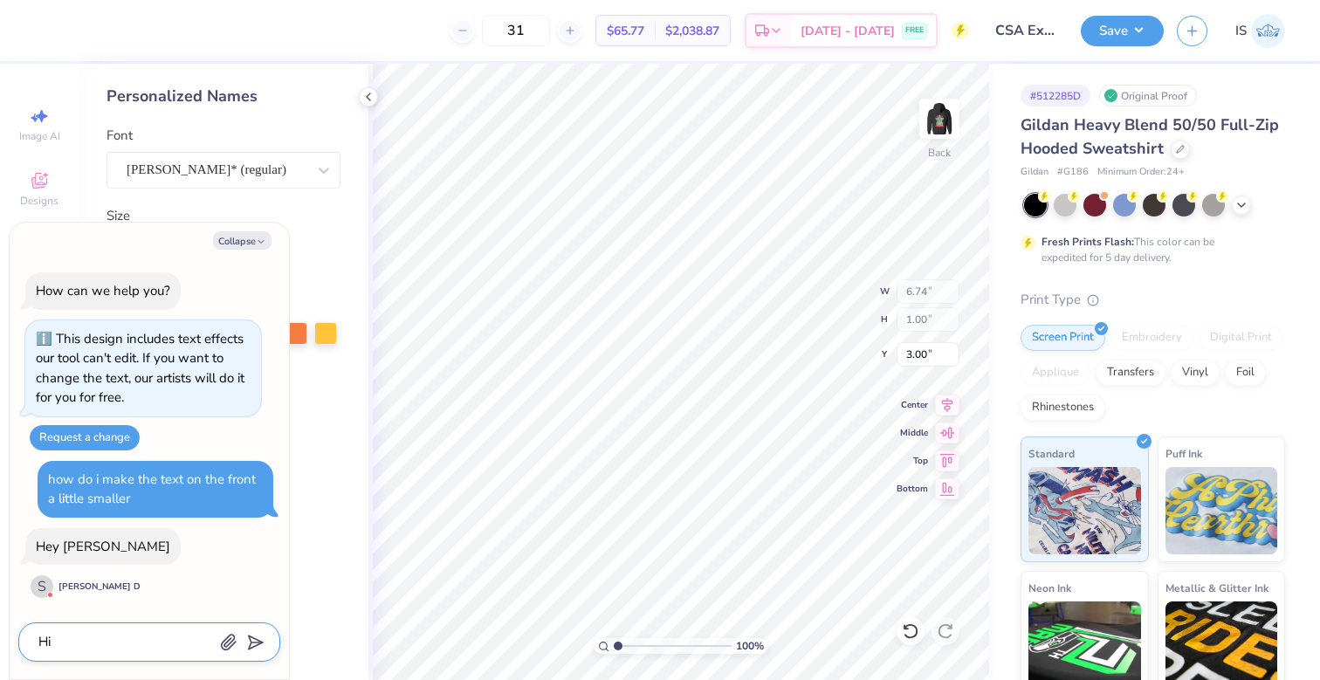
type textarea "x"
type textarea "Hi!"
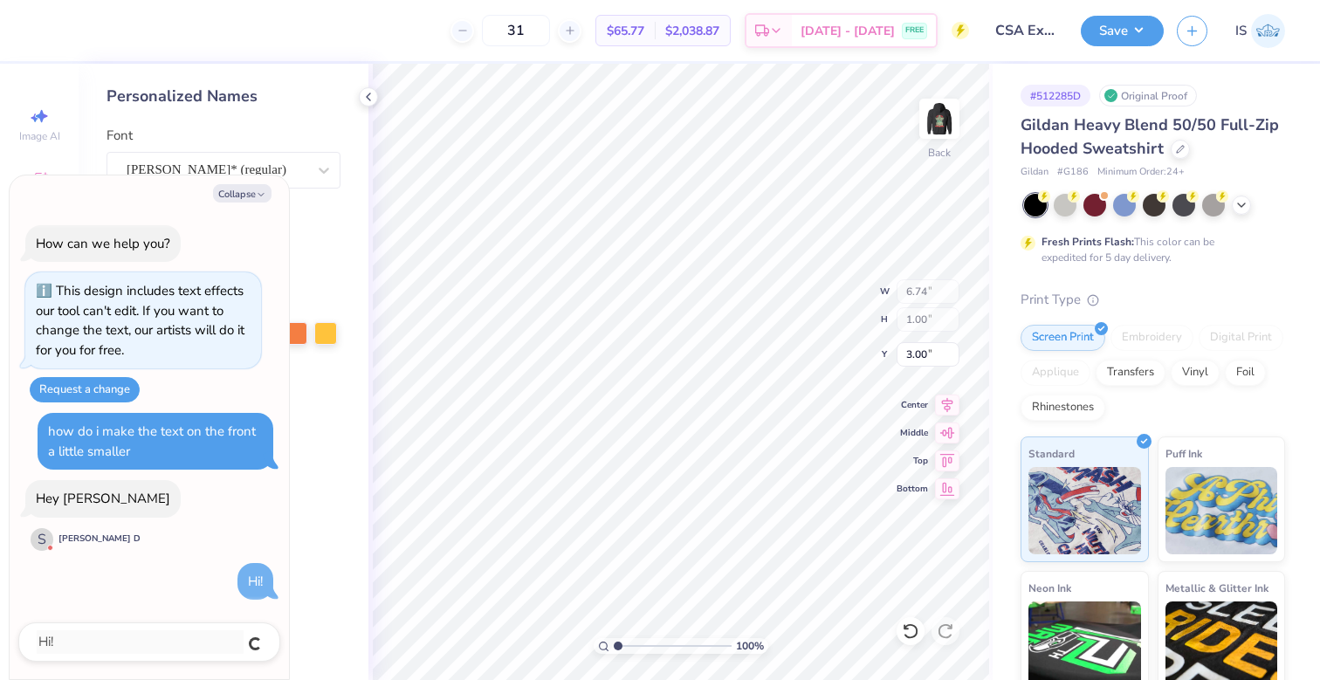
type textarea "x"
click at [103, 643] on textarea at bounding box center [125, 642] width 177 height 24
type textarea "x"
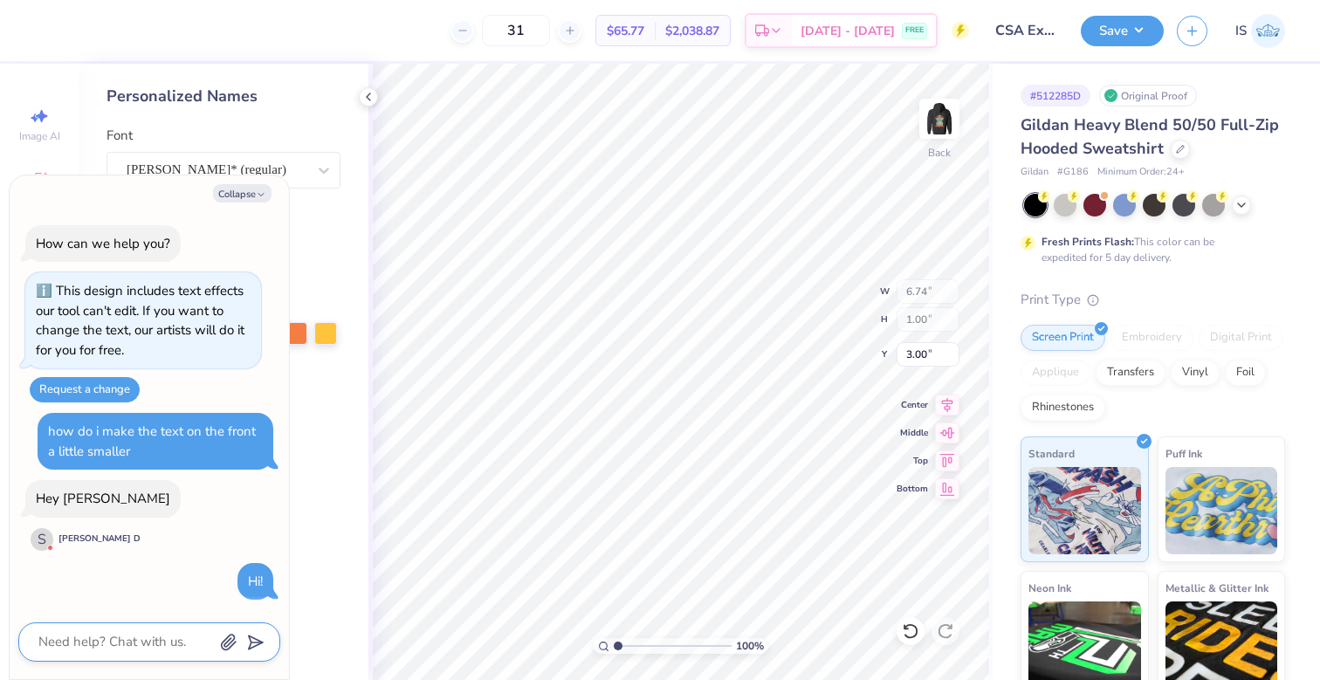
type textarea "T"
type textarea "x"
type textarea "Th"
type textarea "x"
type textarea "The"
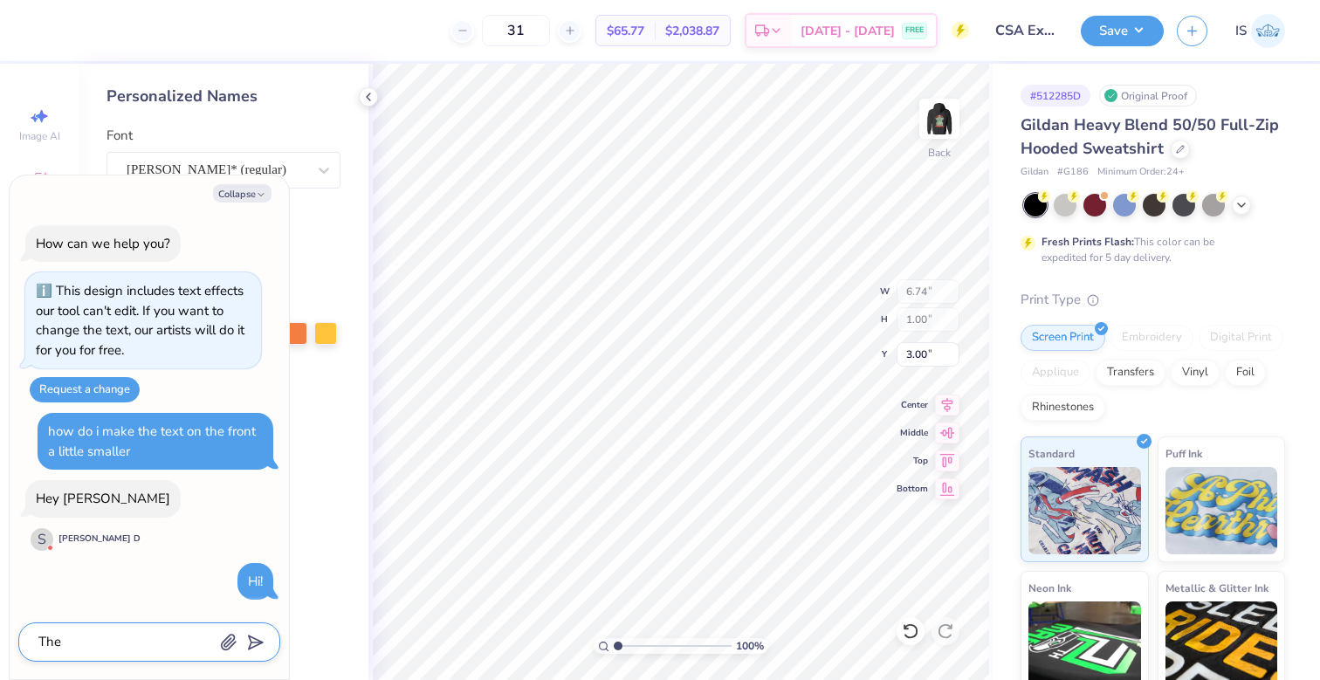
type textarea "x"
type textarea "The"
type textarea "x"
type textarea "The c"
type textarea "x"
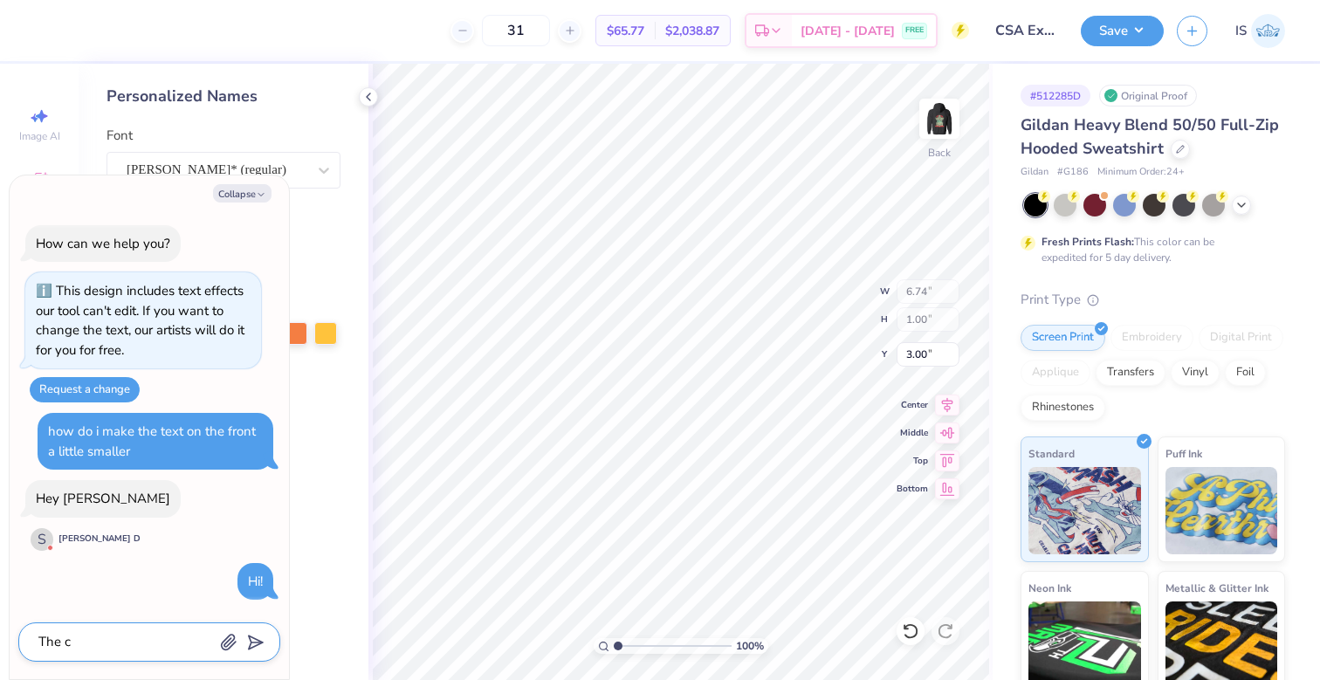
type textarea "The ci"
type textarea "x"
type textarea "The cie"
type textarea "x"
type textarea "The ci"
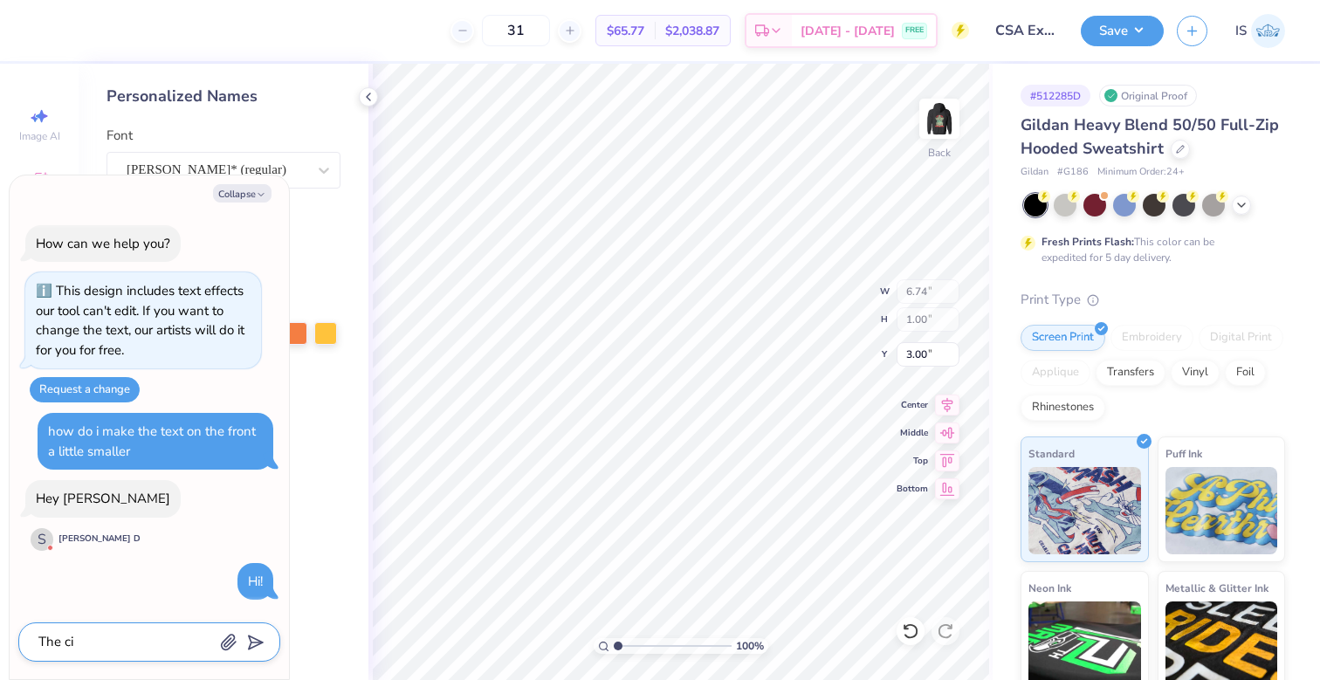
type textarea "x"
type textarea "The c"
type textarea "x"
type textarea "The cl"
type textarea "x"
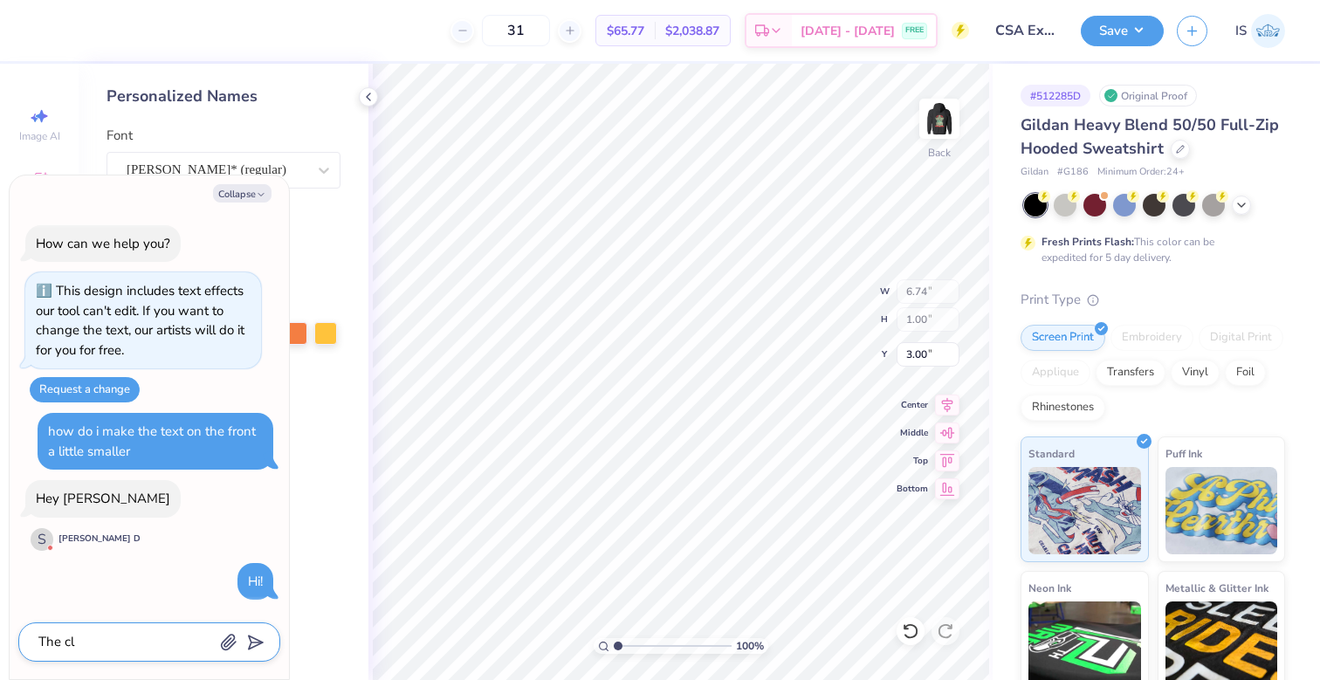
type textarea "The cli"
type textarea "x"
type textarea "The clie"
type textarea "x"
type textarea "The clien"
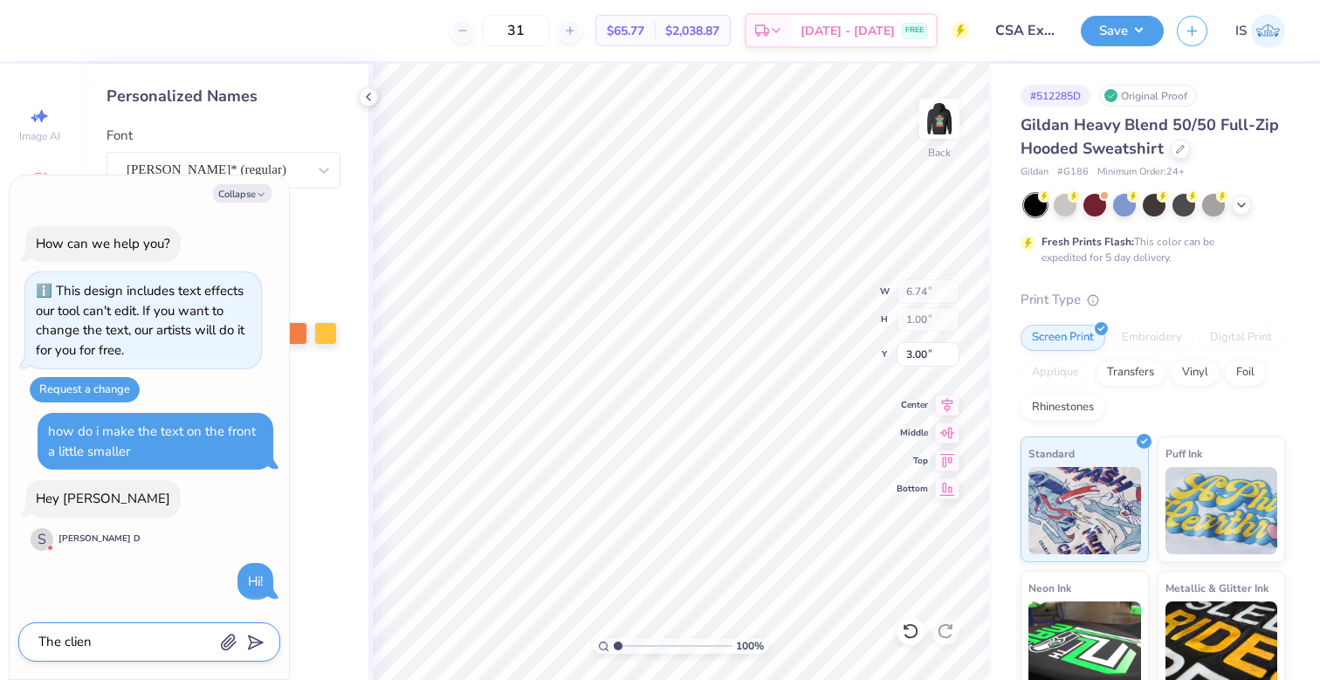
type textarea "x"
type textarea "The client"
type textarea "x"
type textarea "The client"
type textarea "x"
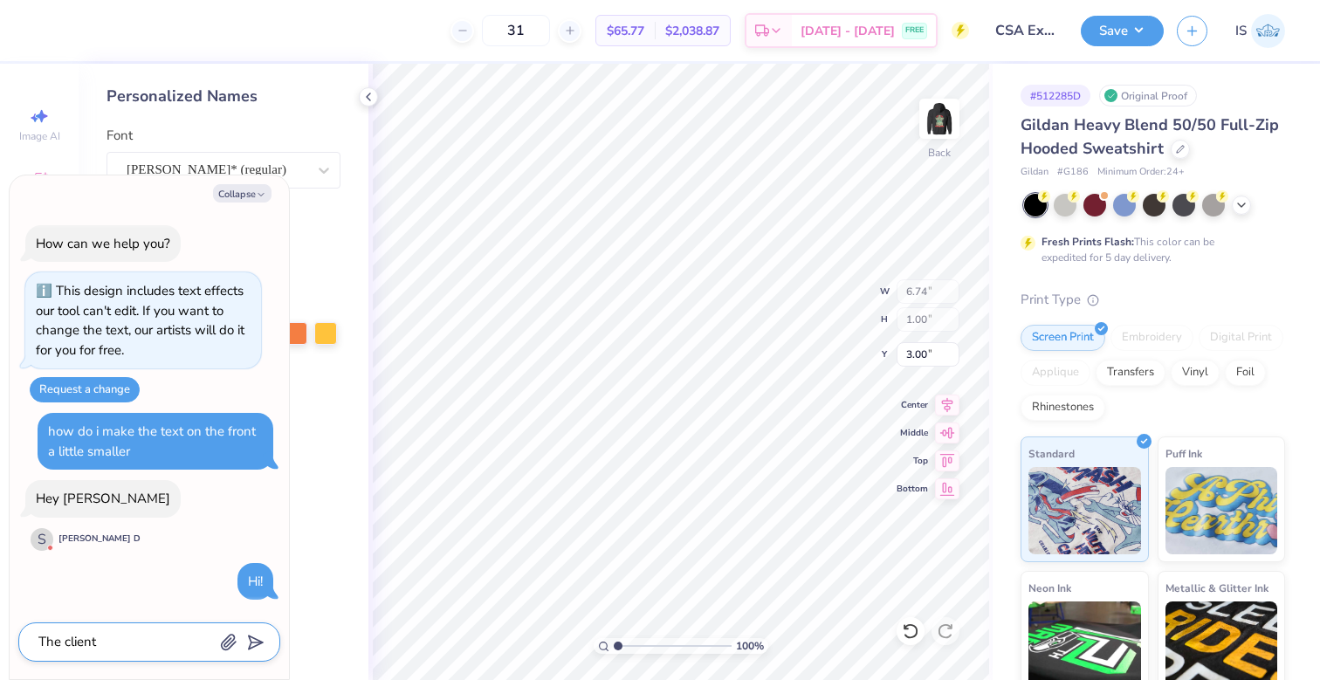
type textarea "The client w"
type textarea "x"
type textarea "The client wa"
type textarea "x"
type textarea "The client was"
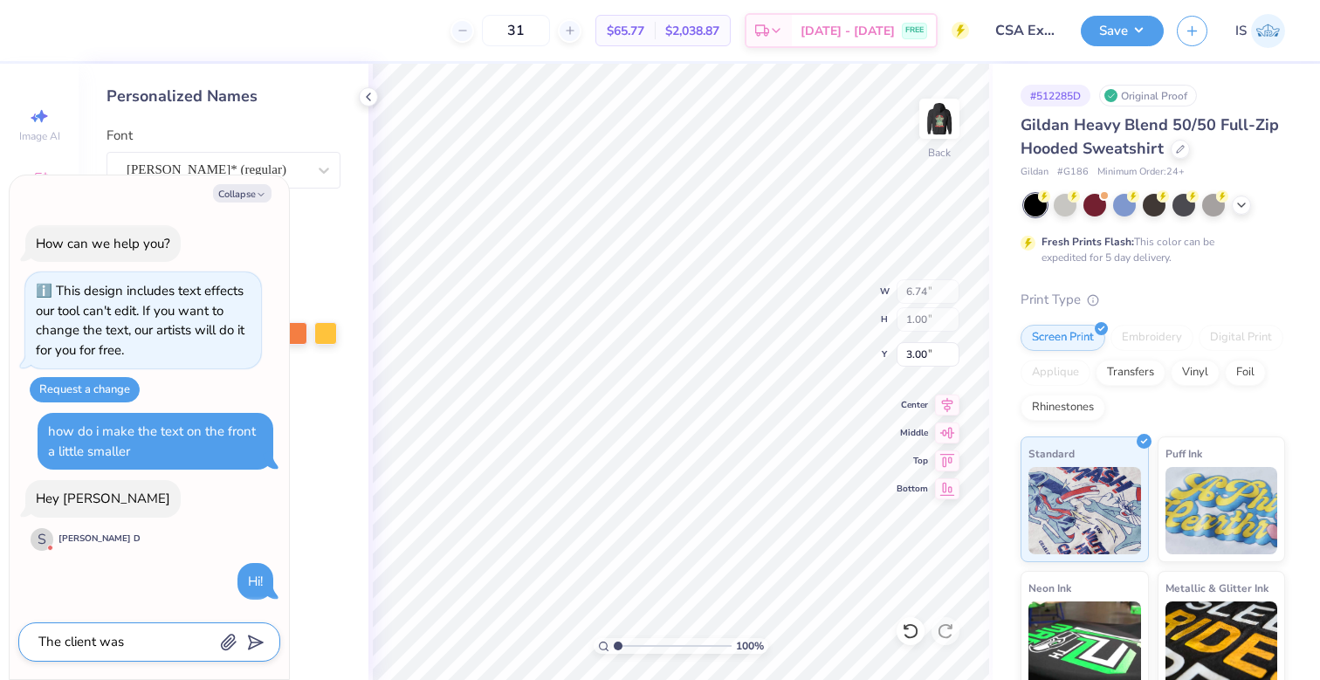
type textarea "x"
type textarea "The client was"
type textarea "x"
type textarea "The client was wo"
type textarea "x"
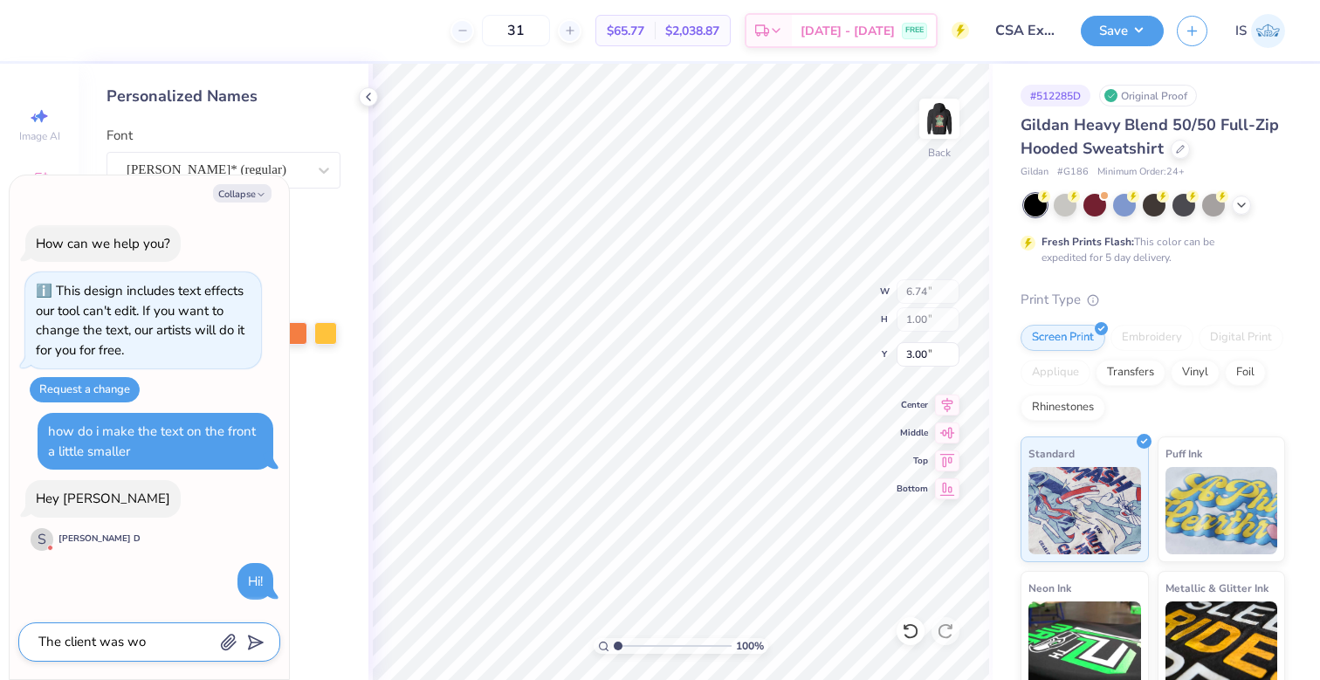
type textarea "The client was won"
type textarea "x"
type textarea "The client was wond"
type textarea "x"
type textarea "The client was wonde"
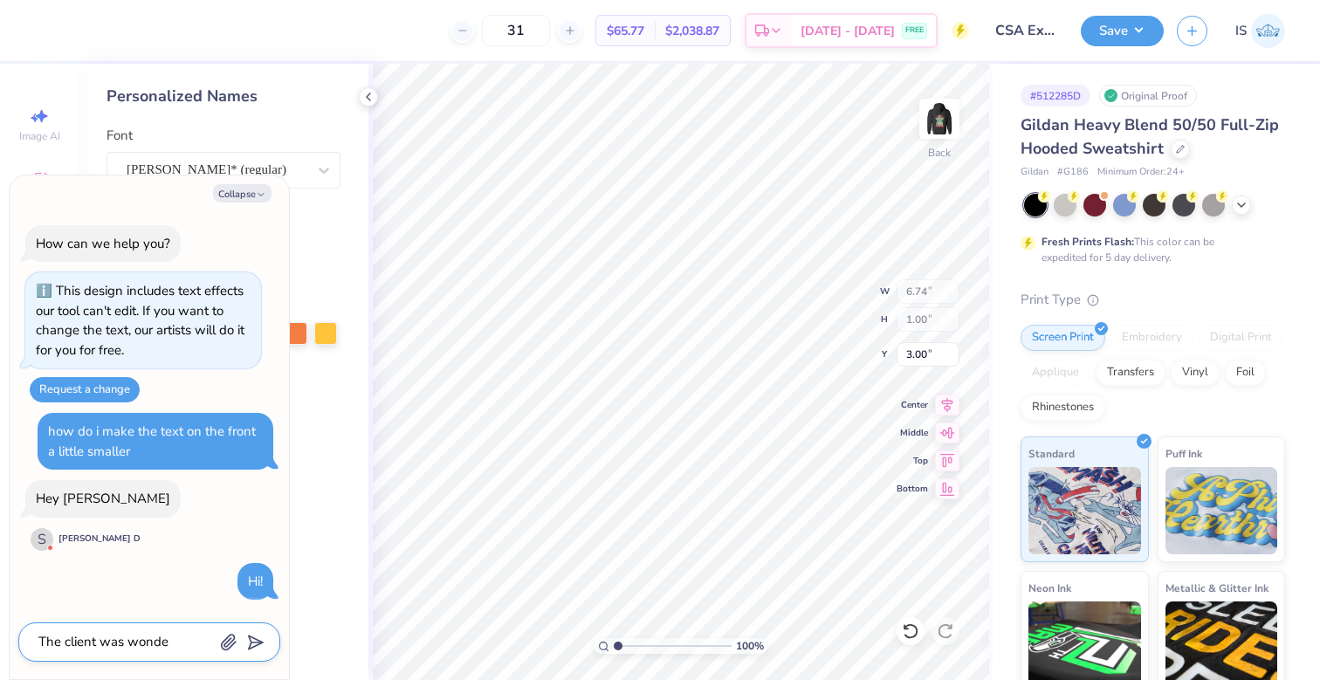
type textarea "x"
type textarea "The client was wonder"
type textarea "x"
type textarea "The client was wonderi"
type textarea "x"
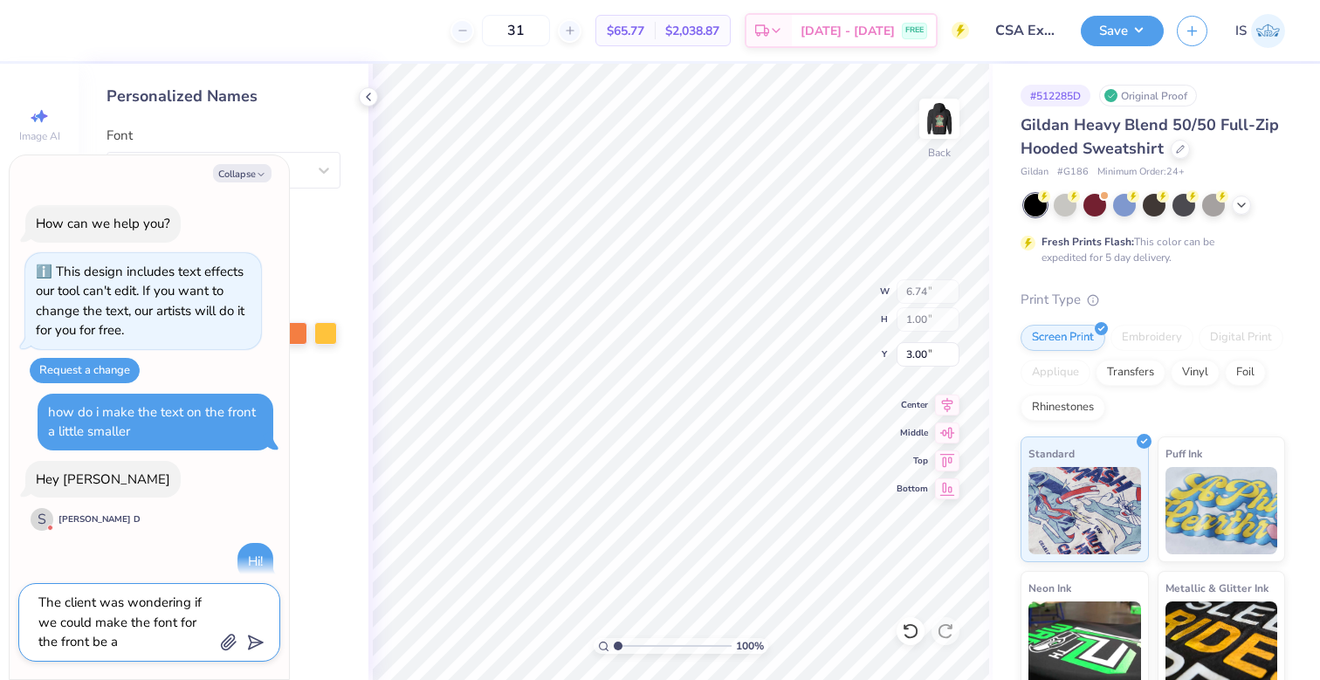
scroll to position [161, 0]
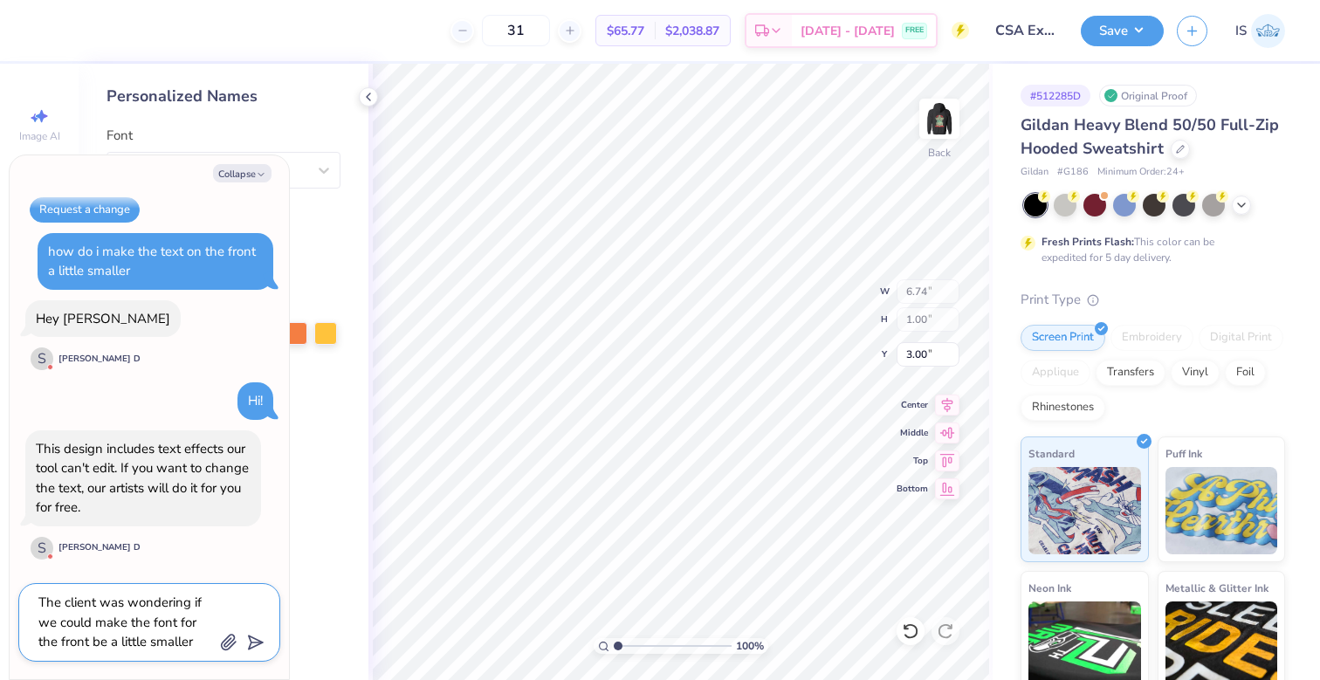
drag, startPoint x: 199, startPoint y: 644, endPoint x: 30, endPoint y: 608, distance: 173.3
click at [30, 608] on div "The client was wondering if we could make the font for the front be a little sm…" at bounding box center [149, 622] width 262 height 79
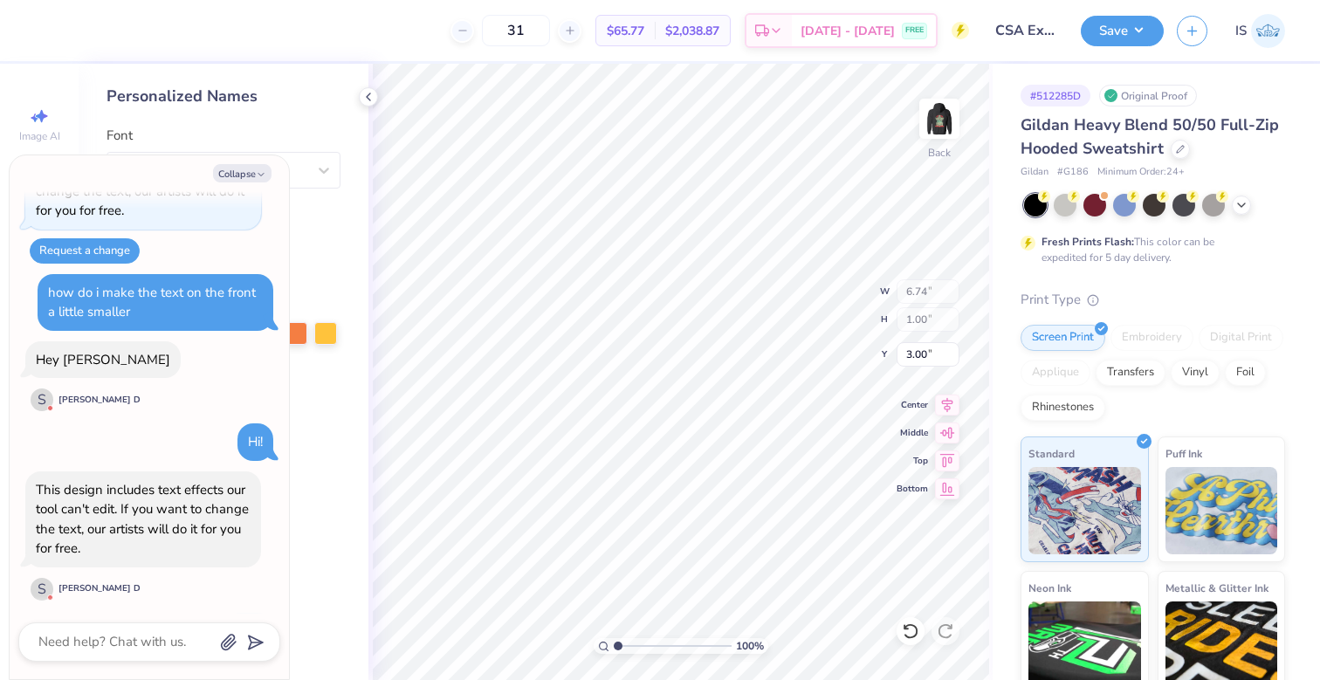
scroll to position [99, 0]
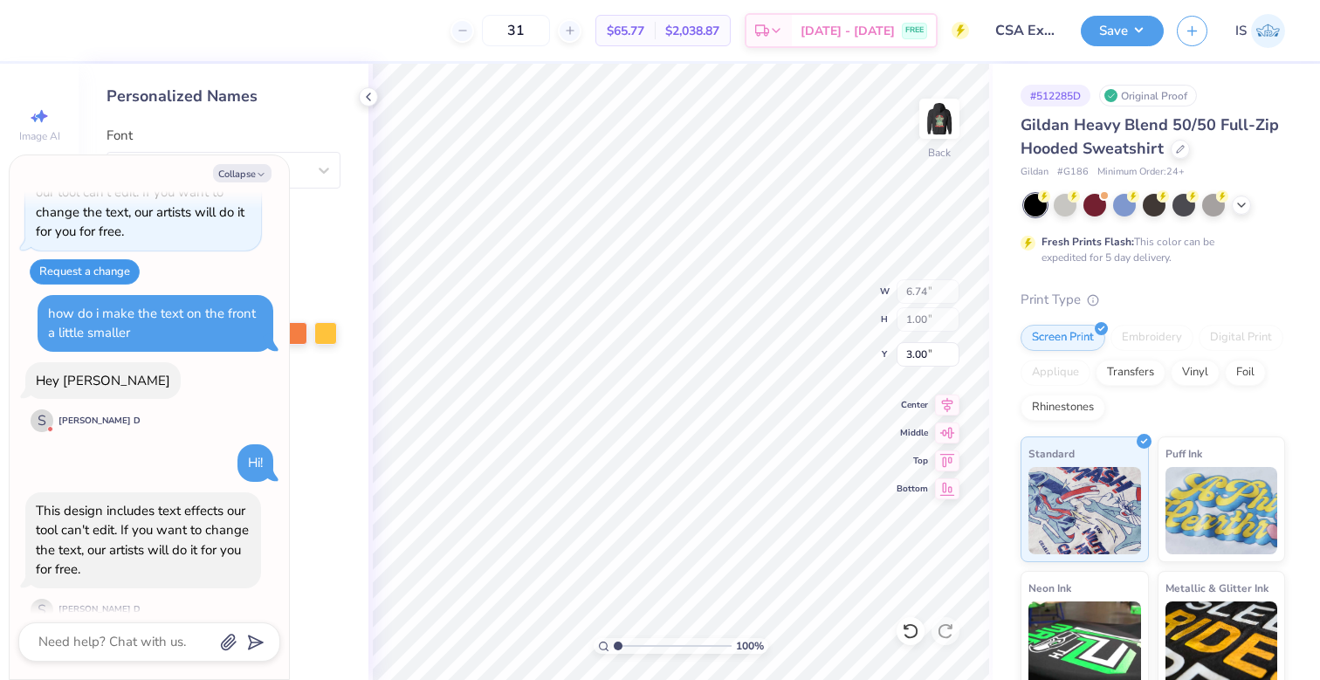
click at [89, 274] on button "Request a change" at bounding box center [85, 271] width 110 height 25
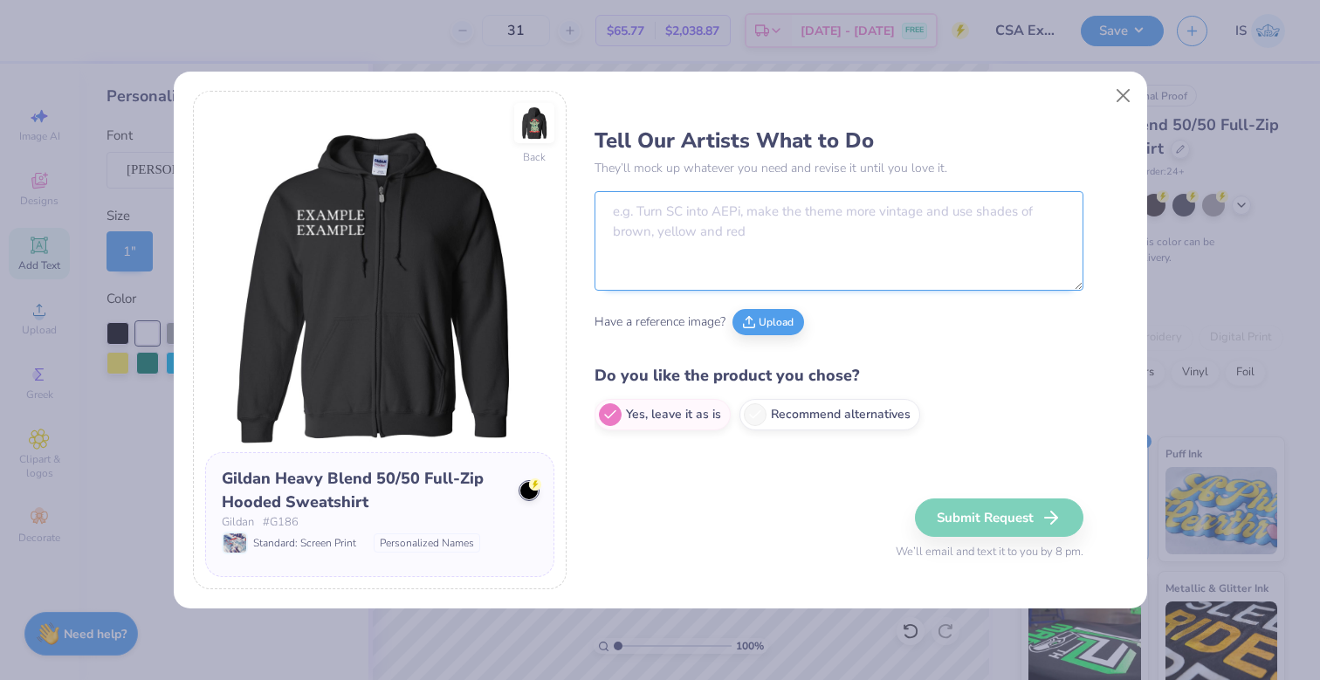
click at [733, 254] on textarea at bounding box center [839, 241] width 489 height 100
click at [743, 217] on textarea "To enrich screen reader interactions, please activate Accessibility in Grammarl…" at bounding box center [825, 241] width 461 height 100
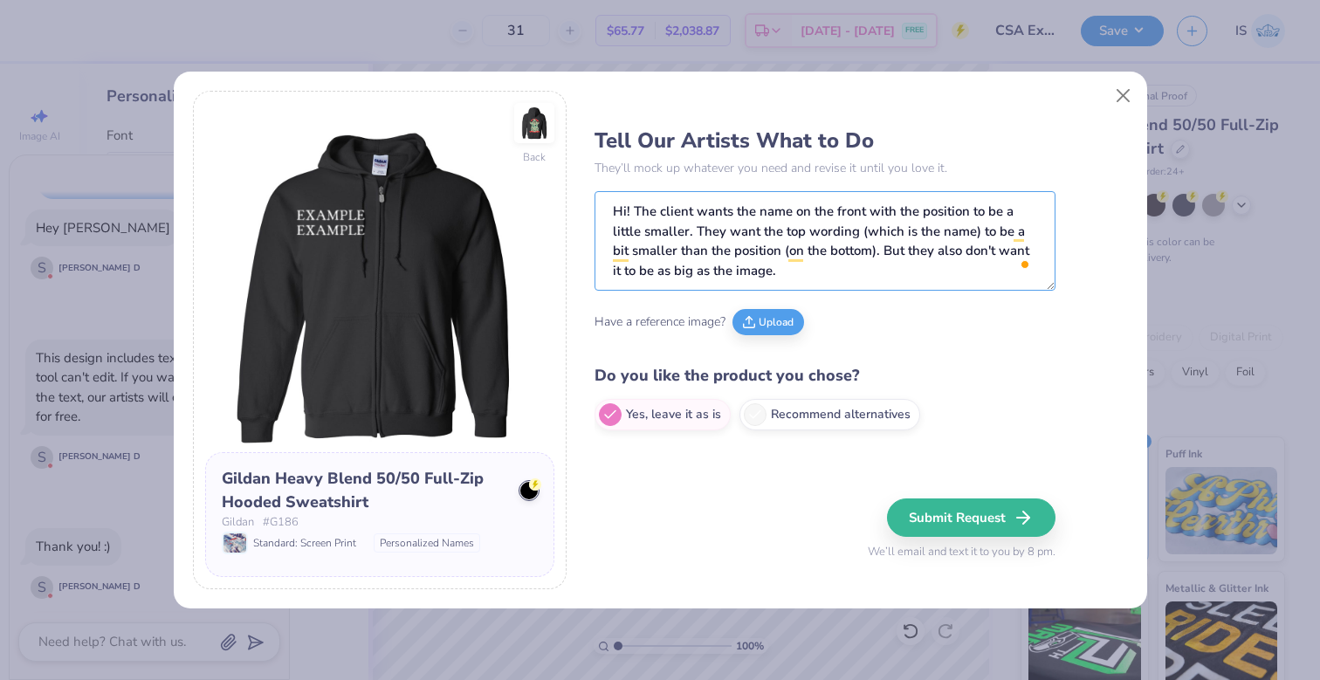
scroll to position [354, 0]
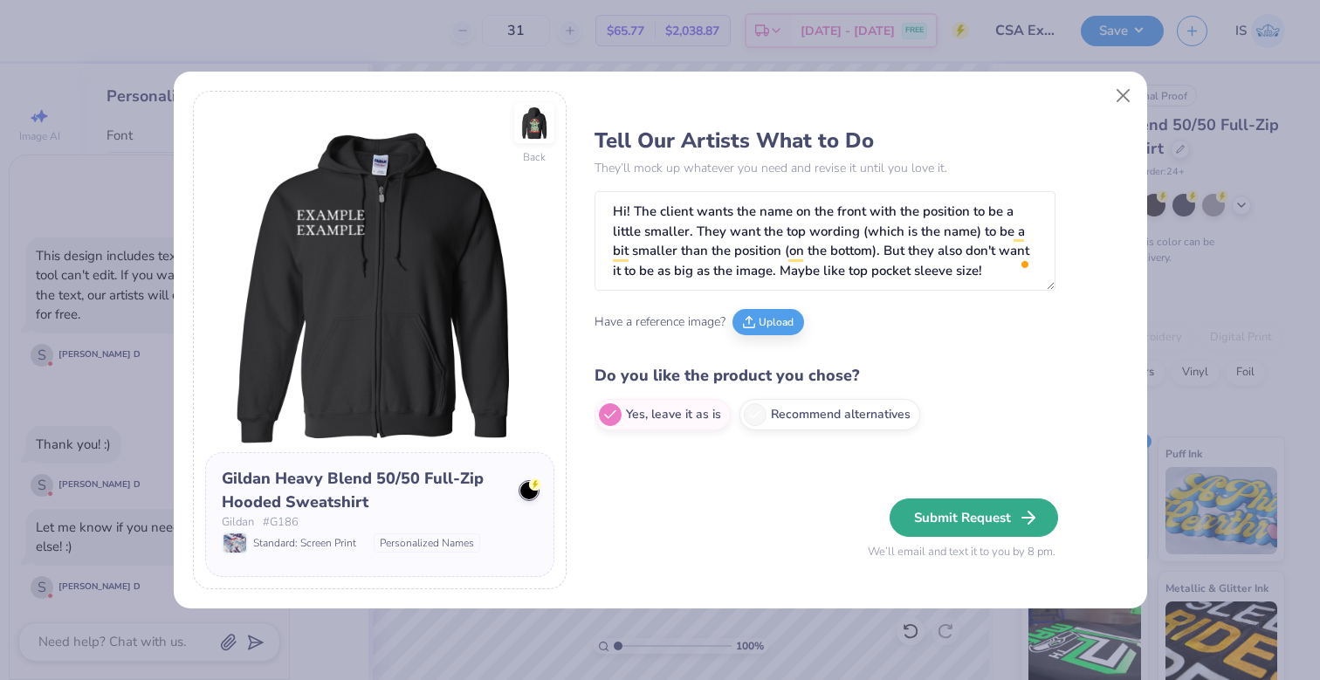
click at [971, 526] on button "Submit Request" at bounding box center [974, 518] width 169 height 38
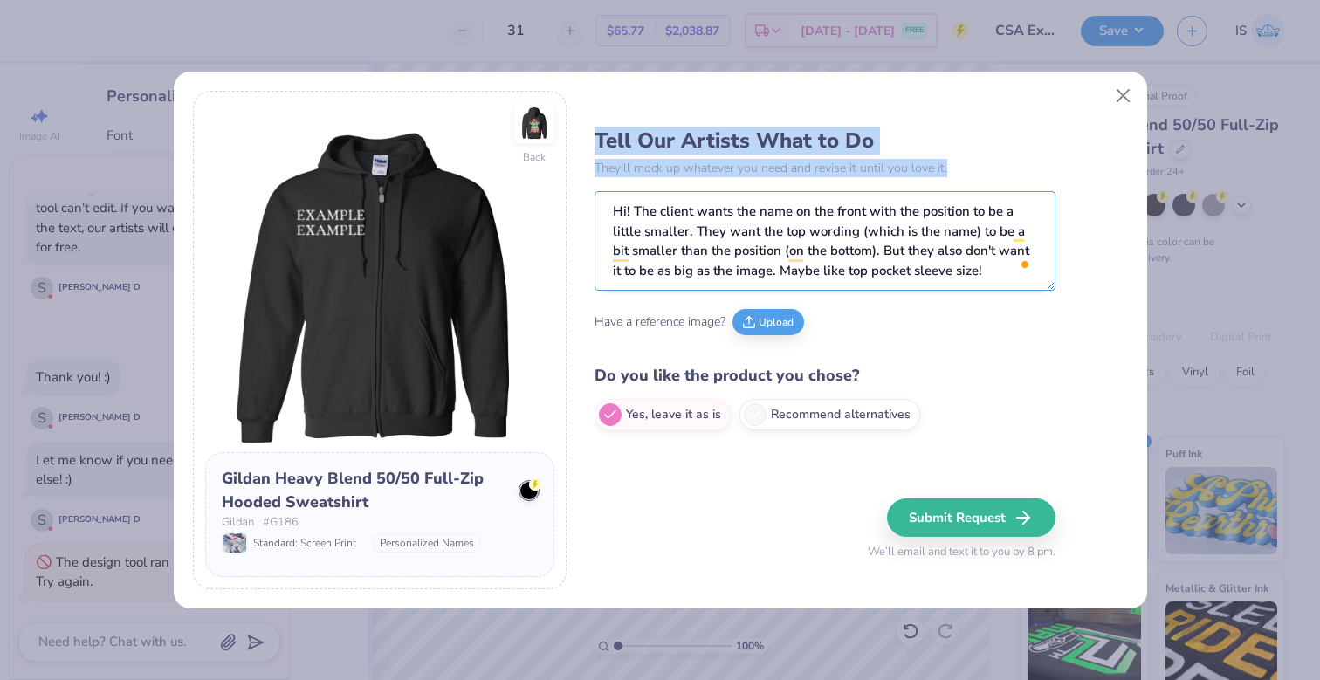
drag, startPoint x: 892, startPoint y: 84, endPoint x: 988, endPoint y: 262, distance: 202.3
click at [988, 262] on div "Back Gildan Heavy Blend 50/50 Full-Zip Hooded Sweatshirt Gildan # G186 Standard…" at bounding box center [660, 341] width 973 height 538
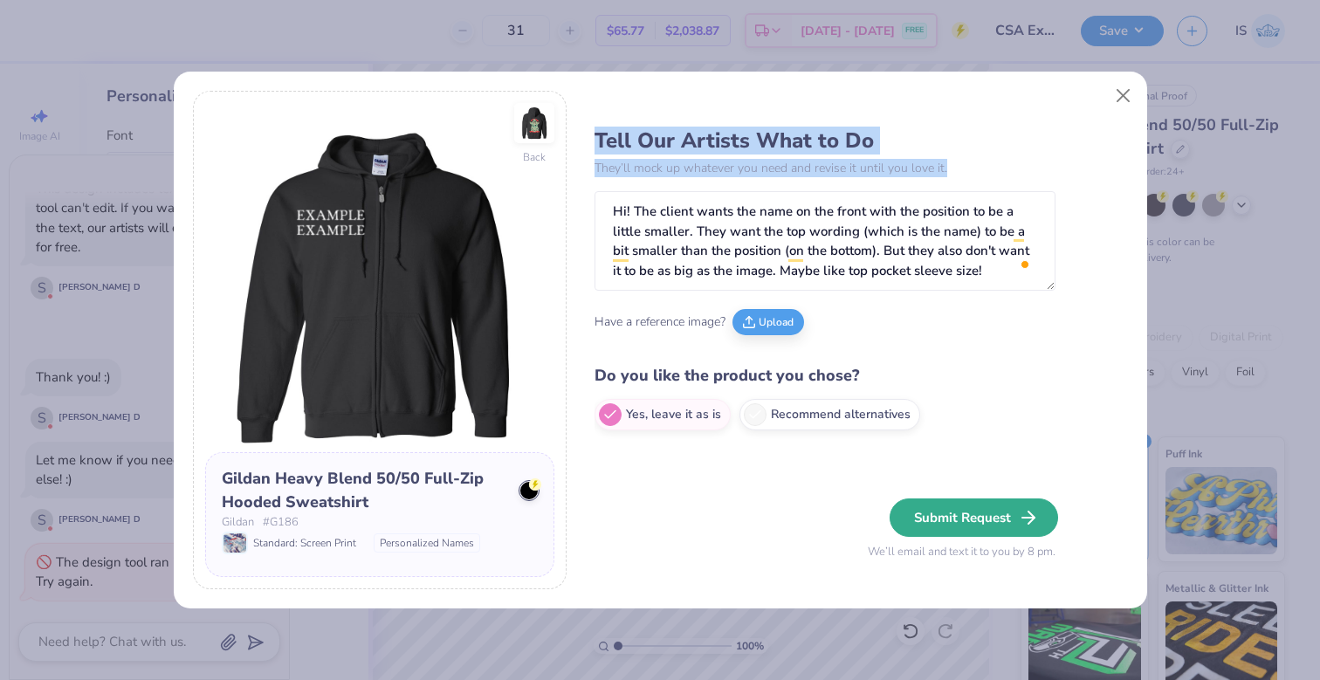
click at [962, 512] on button "Submit Request" at bounding box center [974, 518] width 169 height 38
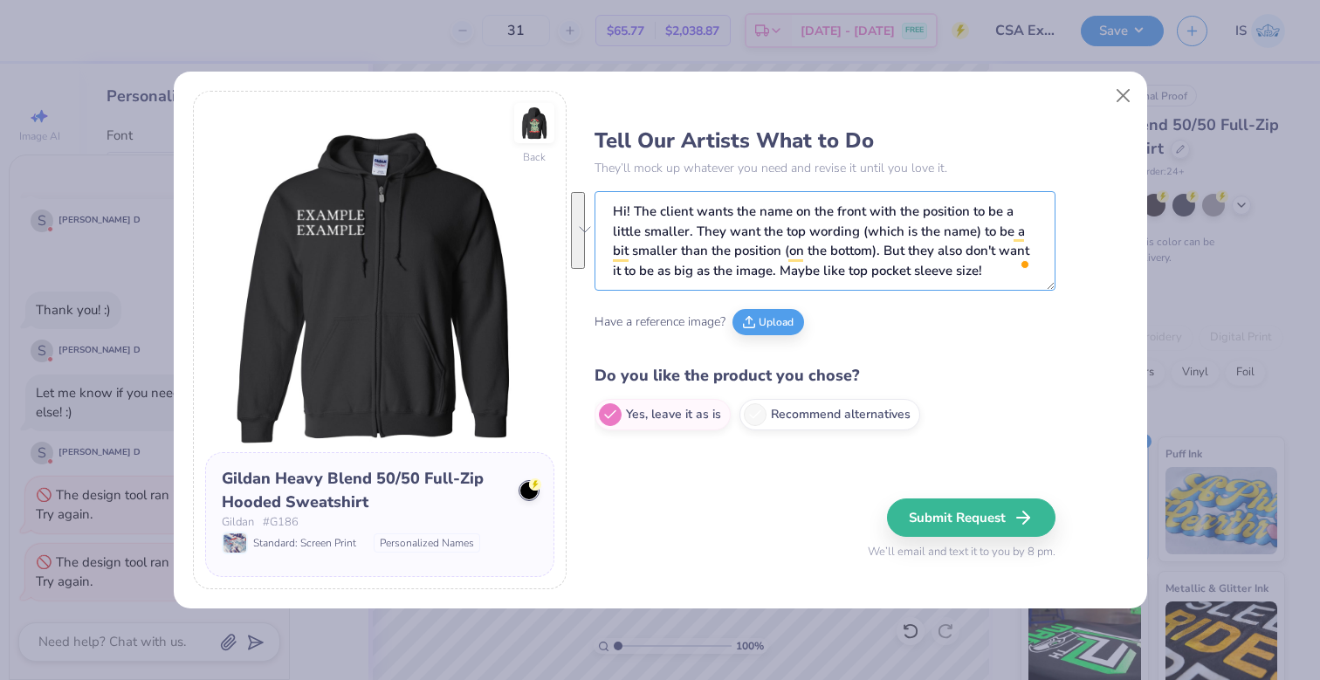
drag, startPoint x: 993, startPoint y: 277, endPoint x: 572, endPoint y: 201, distance: 427.6
click at [572, 201] on div "Back Gildan Heavy Blend 50/50 Full-Zip Hooded Sweatshirt Gildan # G186 Standard…" at bounding box center [660, 340] width 934 height 499
click at [1118, 89] on button "Close" at bounding box center [1122, 95] width 33 height 33
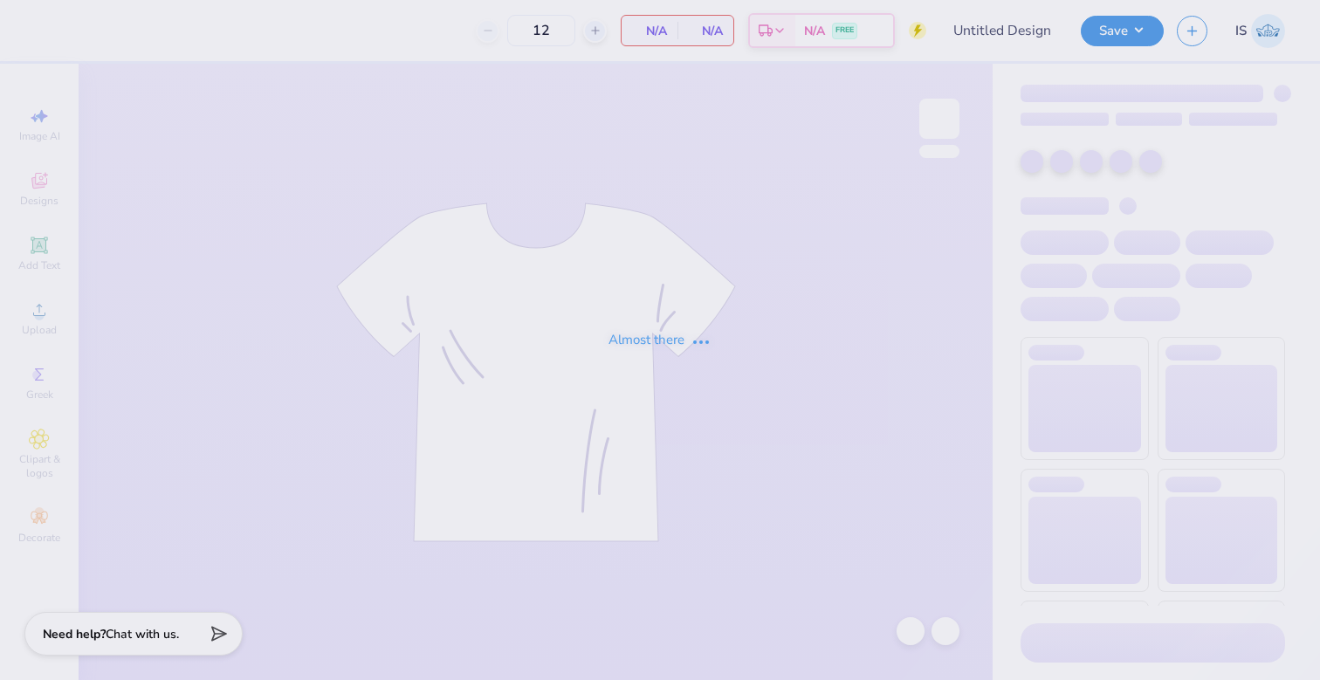
type input "CSA Exec Board Merch 25-26"
type input "31"
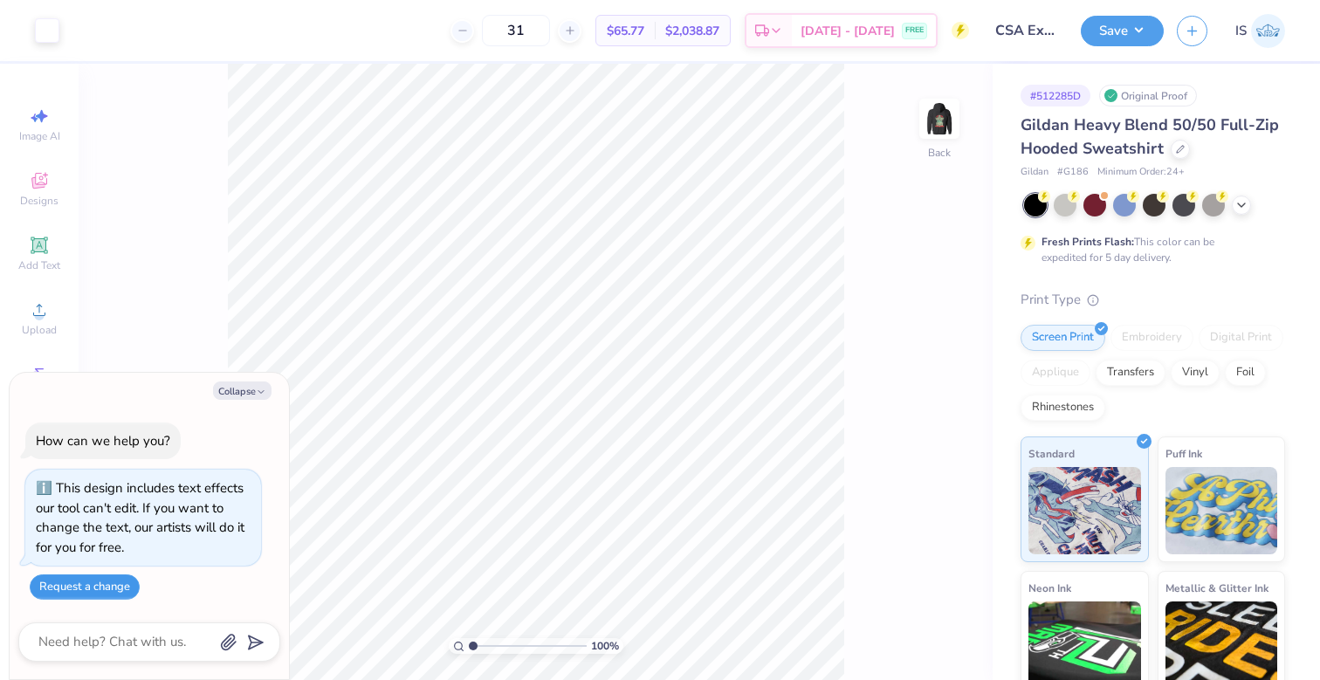
click at [97, 586] on button "Request a change" at bounding box center [85, 586] width 110 height 25
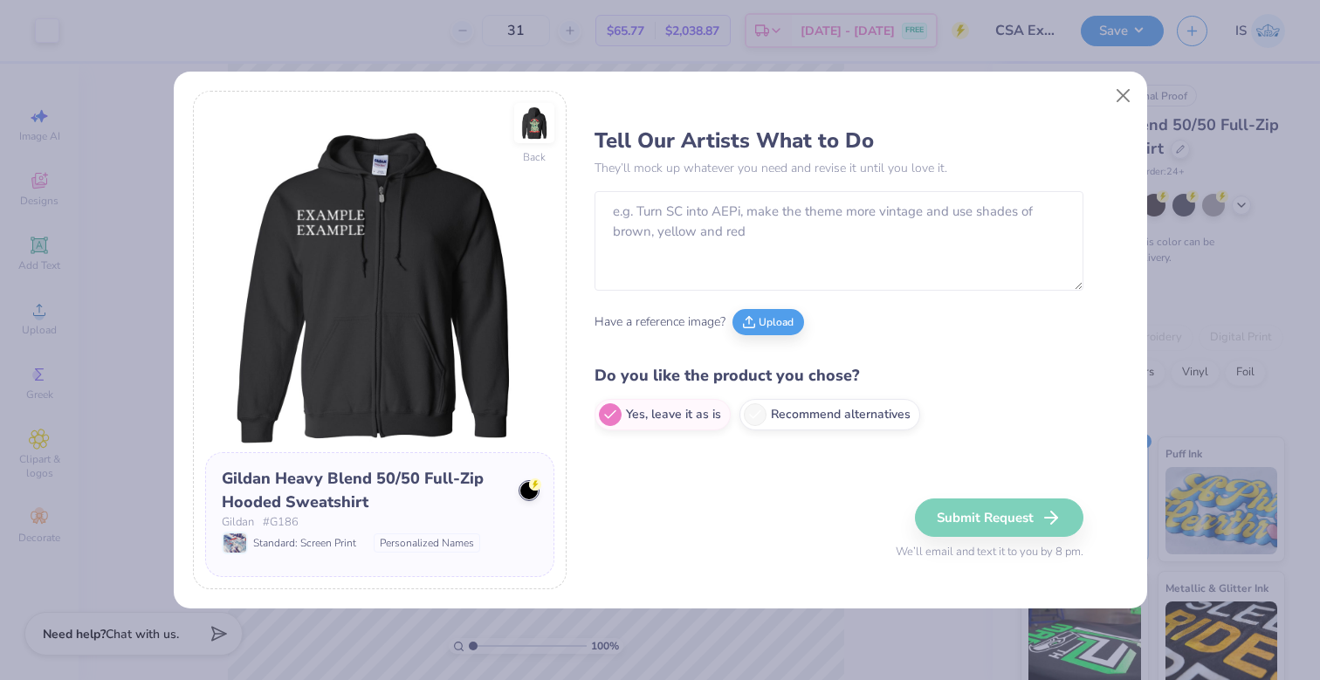
type textarea "x"
click at [682, 230] on textarea at bounding box center [839, 241] width 489 height 100
click at [659, 212] on textarea "To enrich screen reader interactions, please activate Accessibility in Grammarl…" at bounding box center [839, 241] width 489 height 100
